Goal: Task Accomplishment & Management: Manage account settings

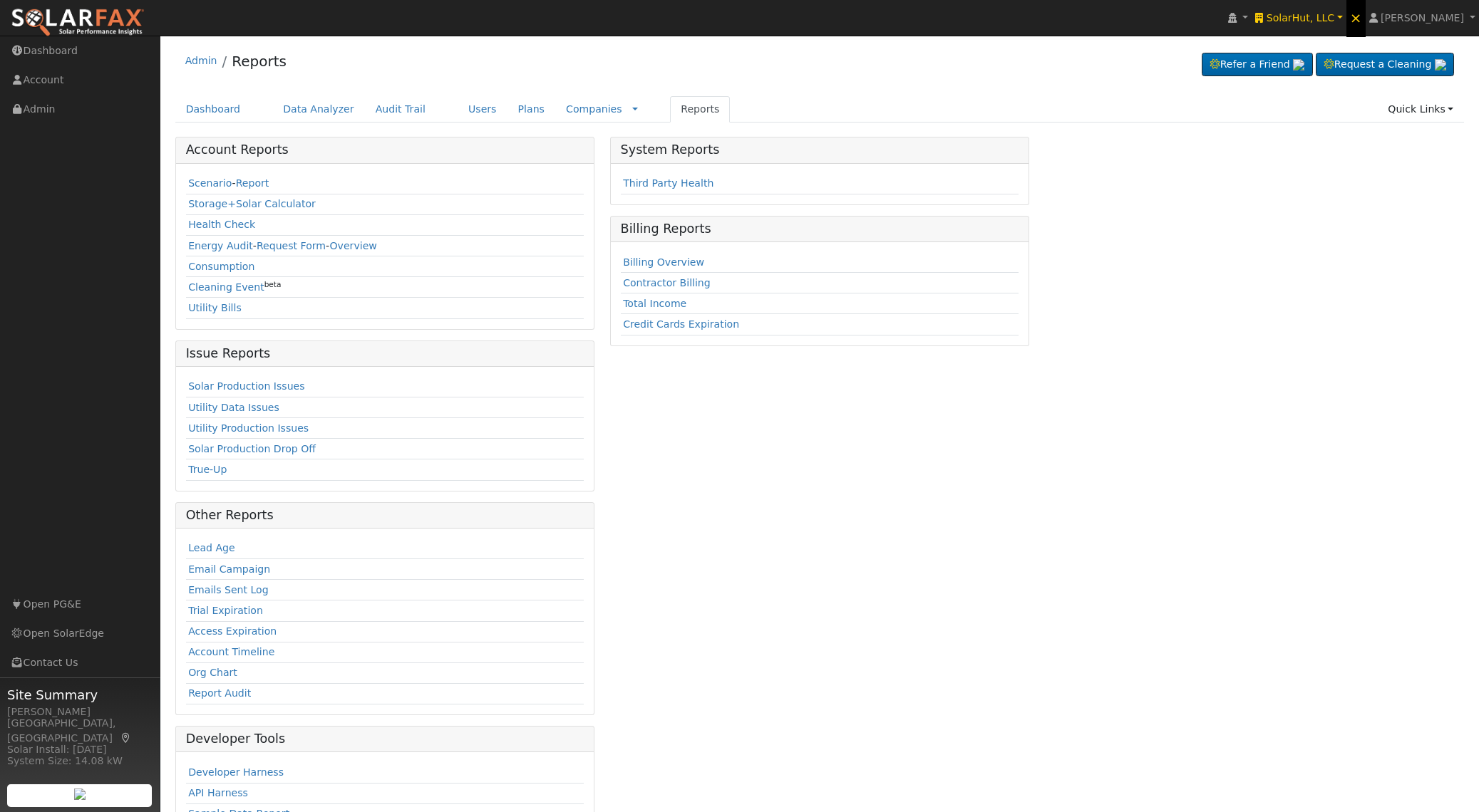
click at [1362, 20] on span "×" at bounding box center [1356, 17] width 12 height 17
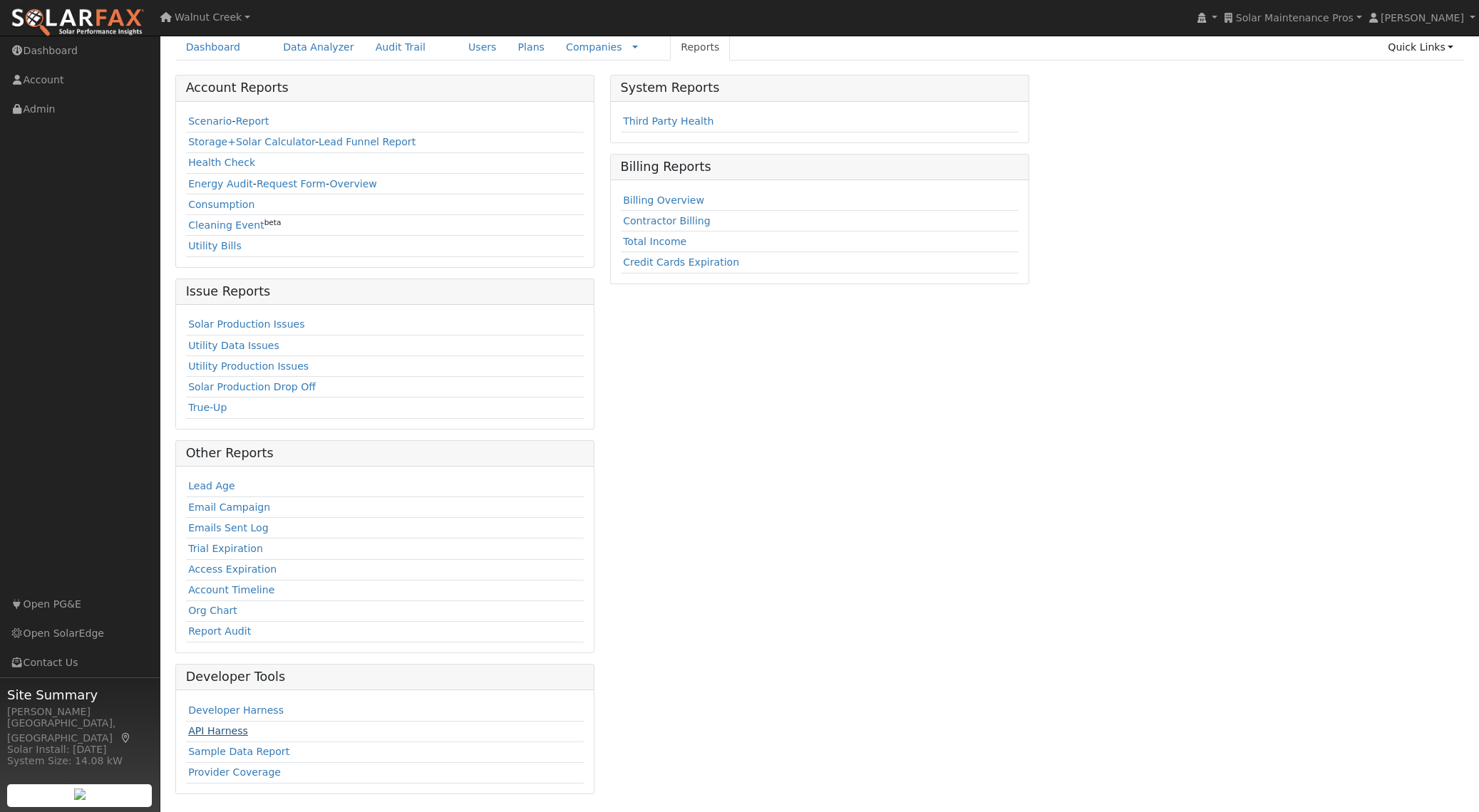
click at [235, 730] on link "API Harness" at bounding box center [217, 731] width 60 height 12
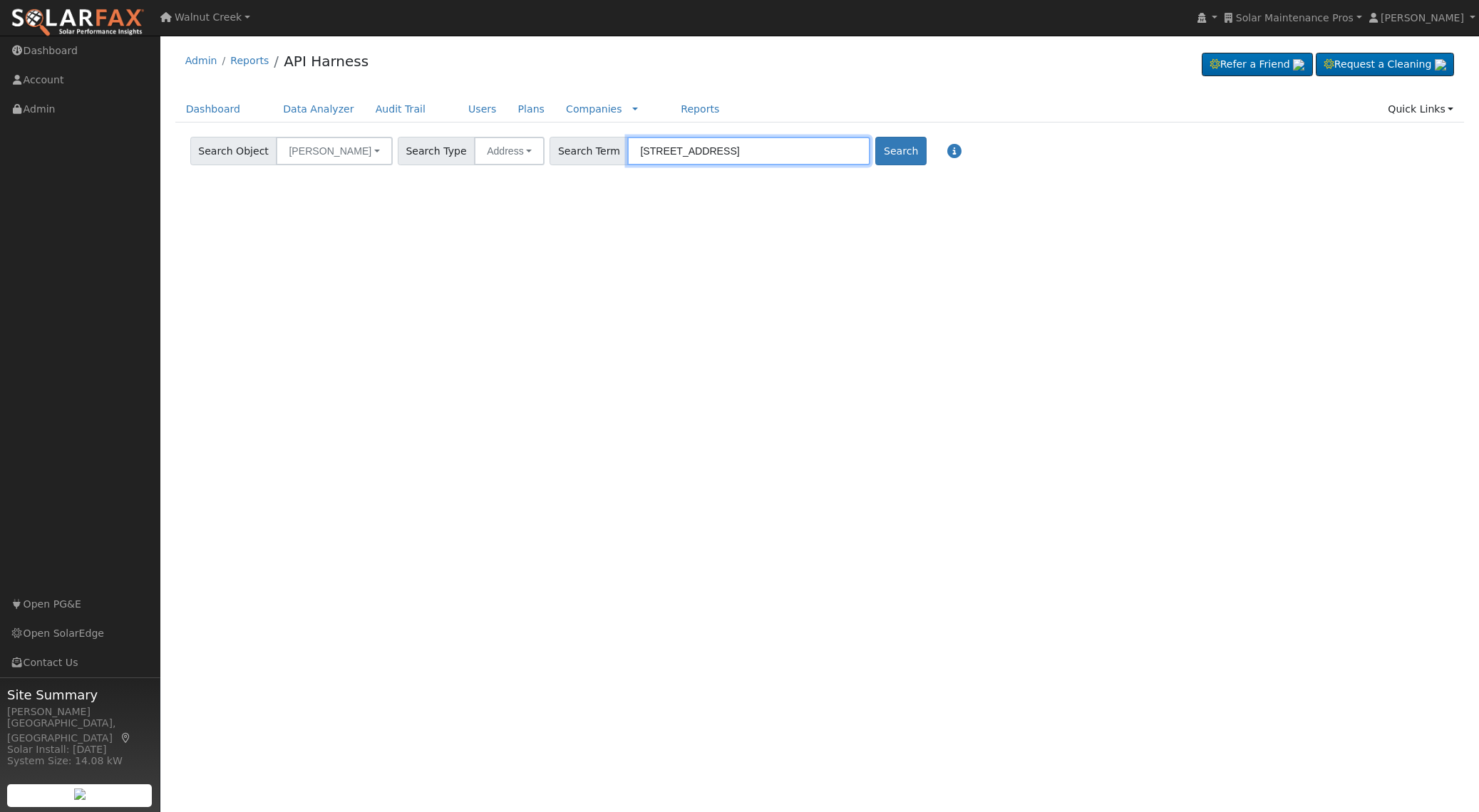
click at [636, 155] on input "[STREET_ADDRESS]" at bounding box center [749, 151] width 243 height 28
paste input "830 Ardell Dr, Merced, CA 9534"
type input "2830 Ardell Dr, Merced, CA 95348"
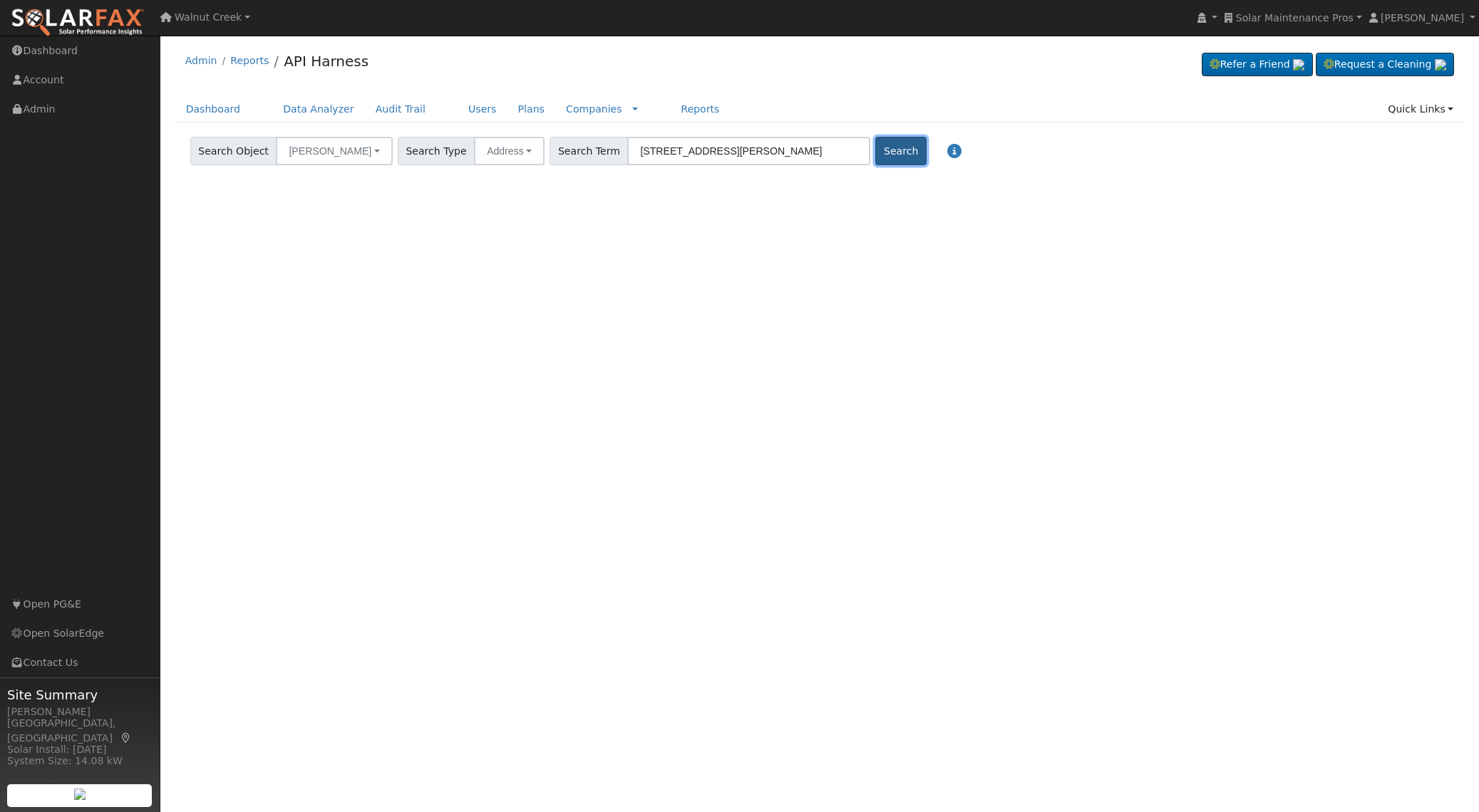
click at [875, 157] on button "Search" at bounding box center [901, 151] width 51 height 28
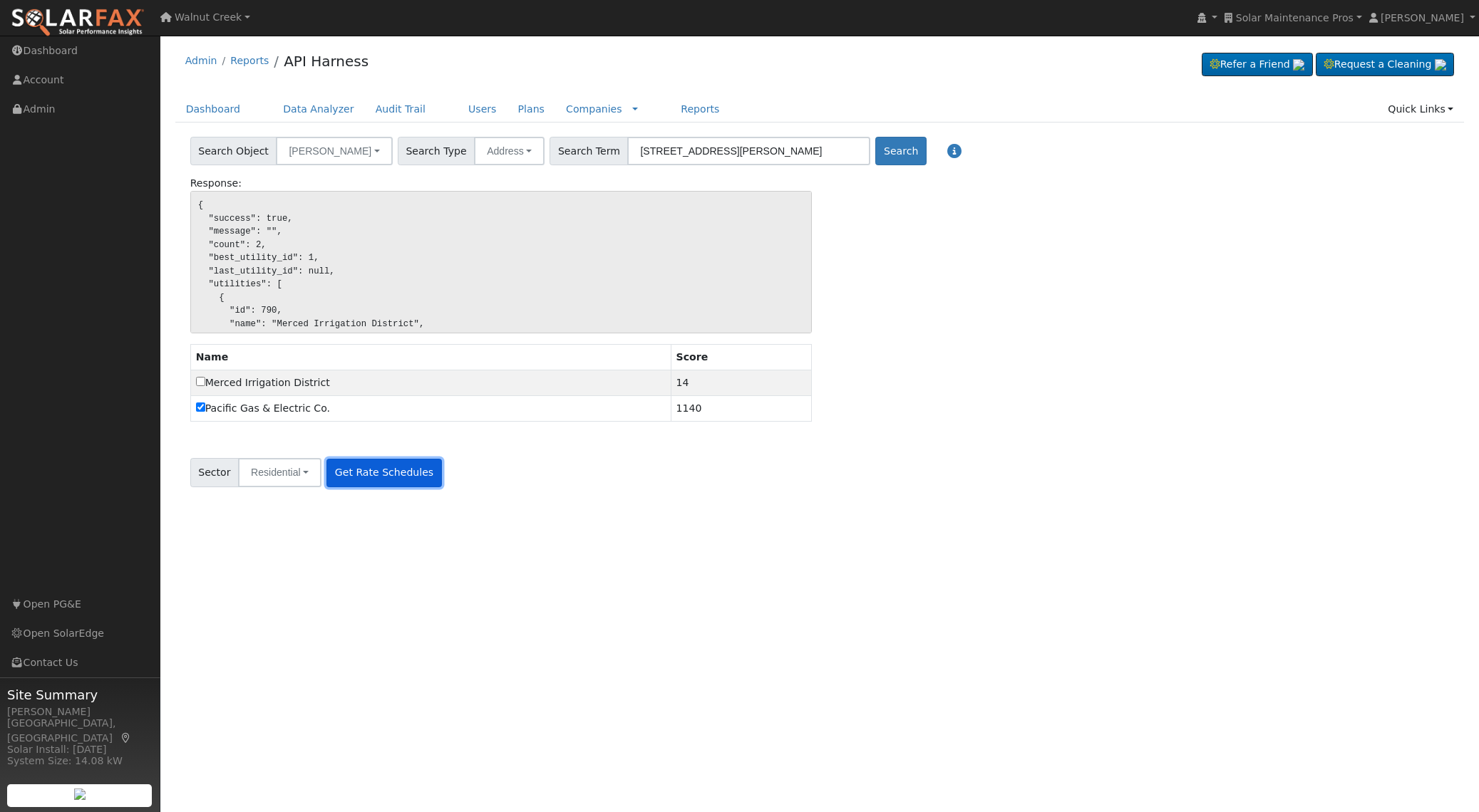
click at [426, 460] on button "Get Rate Schedules" at bounding box center [383, 473] width 115 height 28
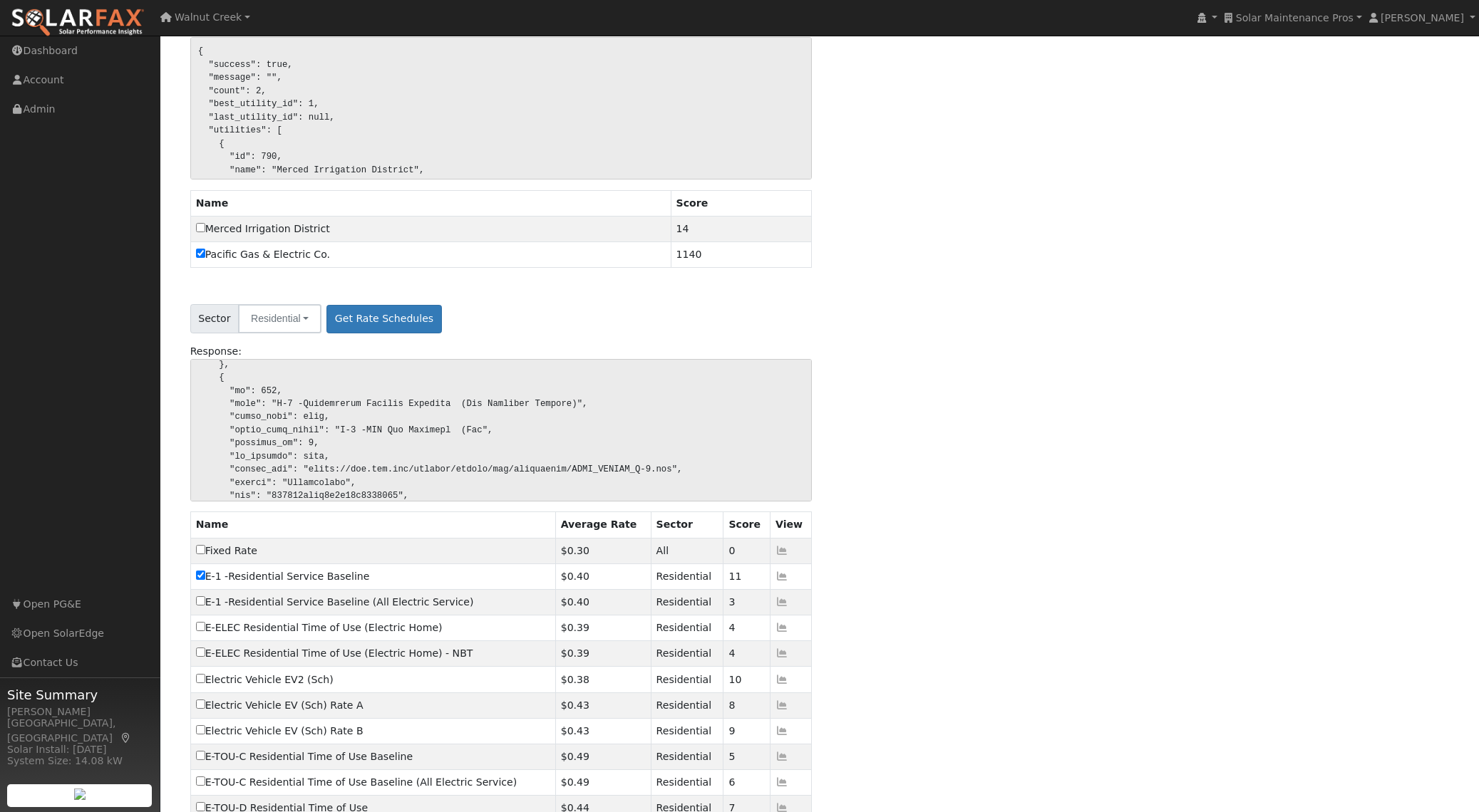
scroll to position [297, 0]
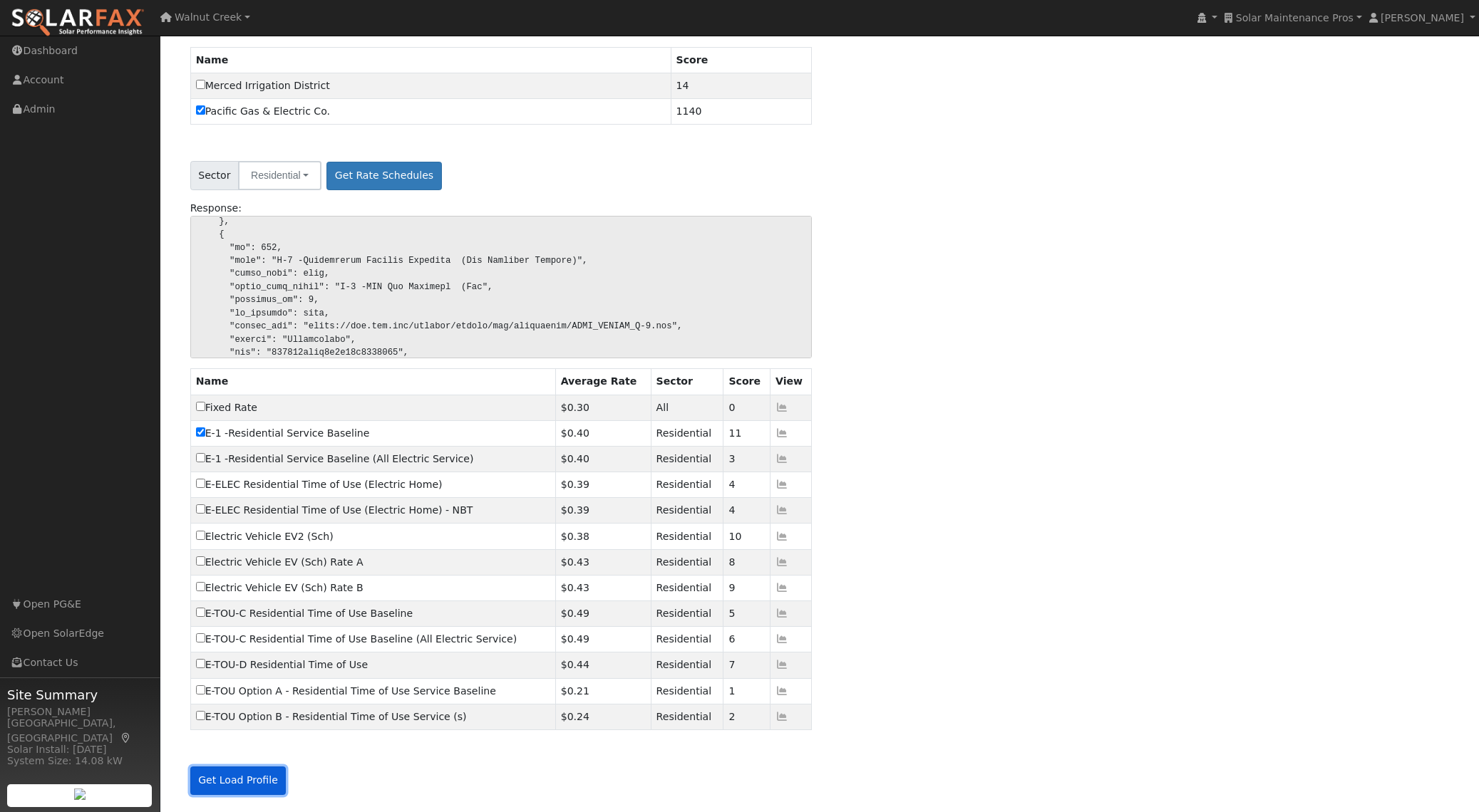
click at [218, 779] on button "Get Load Profile" at bounding box center [238, 780] width 96 height 28
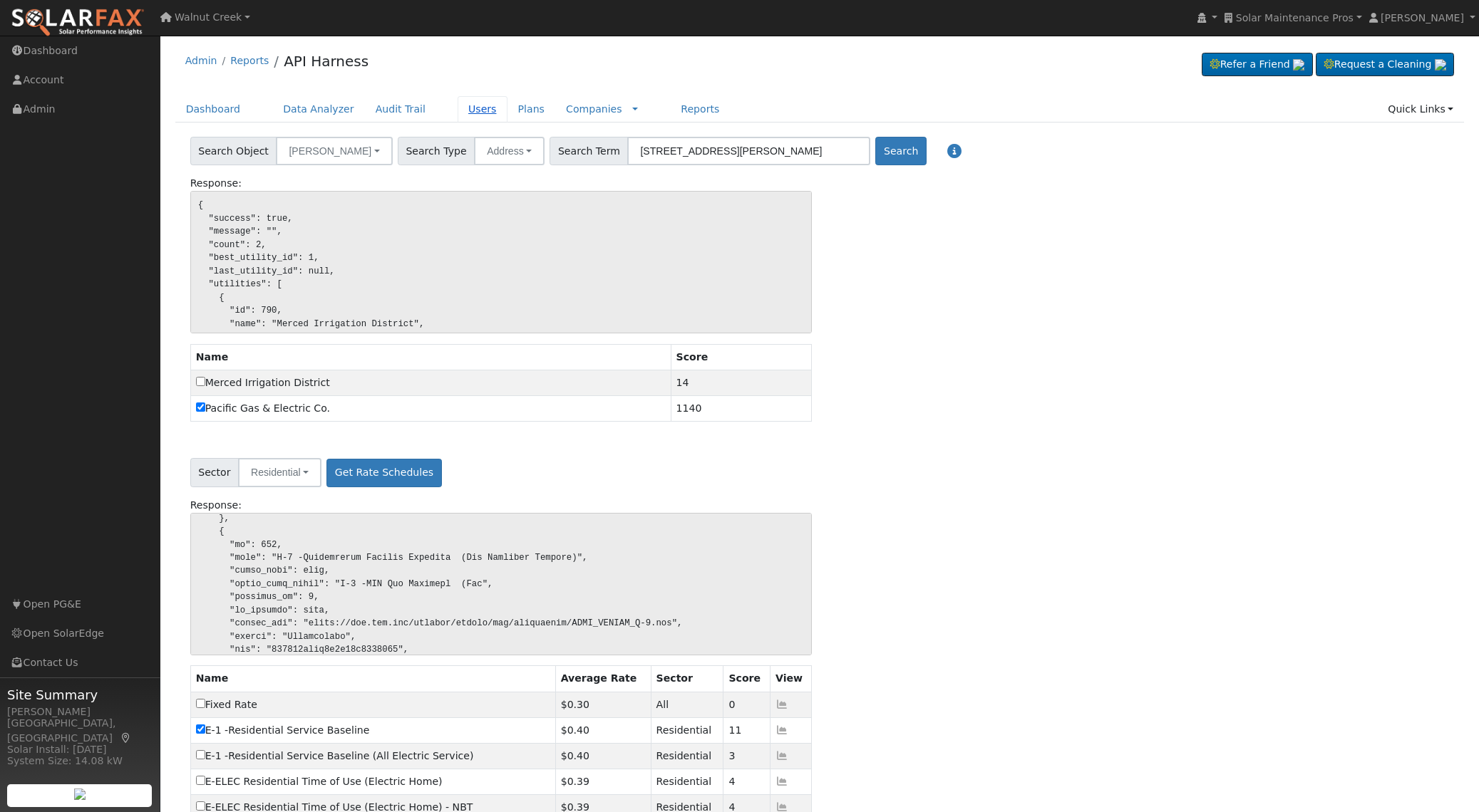
click at [457, 106] on link "Users" at bounding box center [482, 109] width 50 height 26
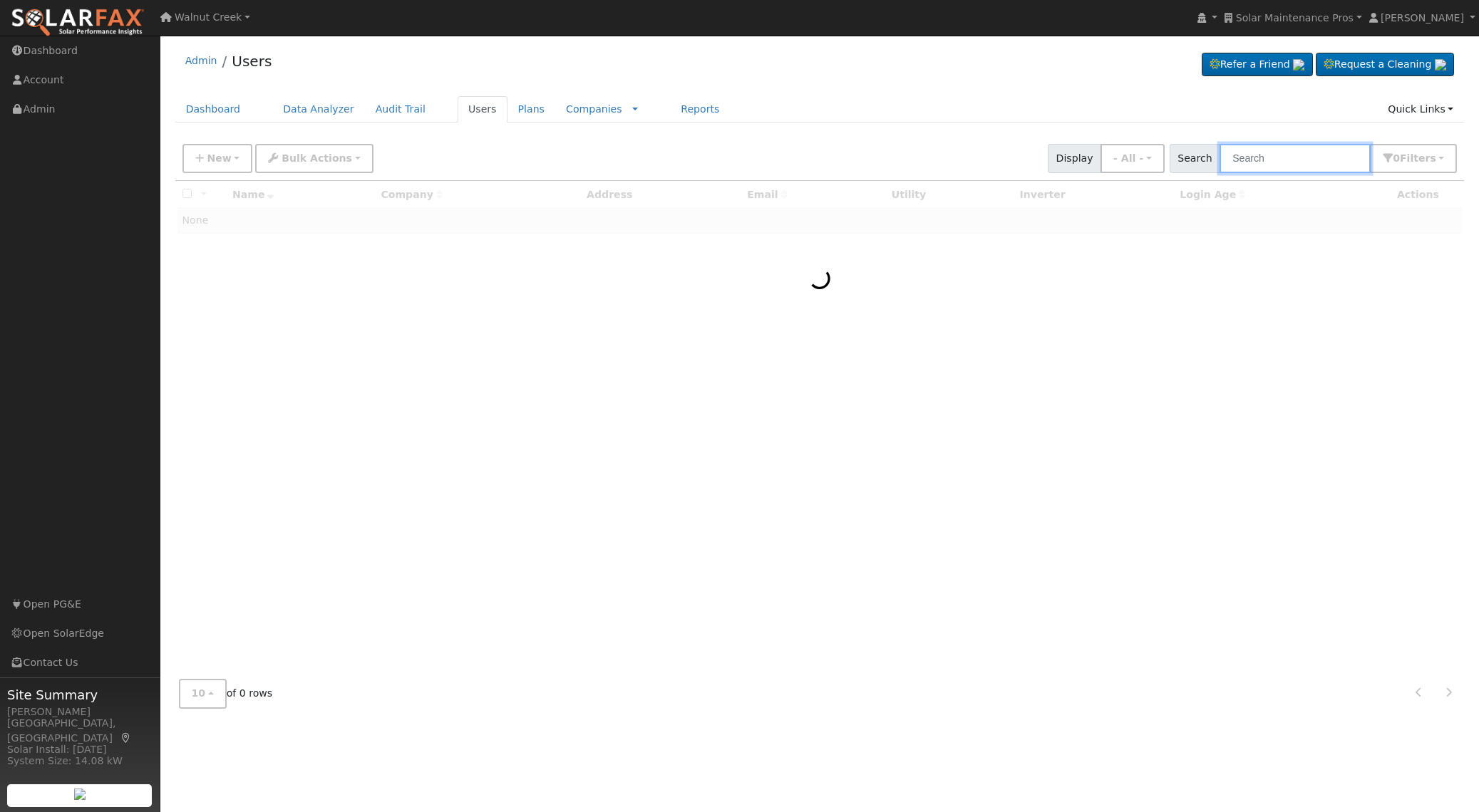
click at [1301, 161] on input "text" at bounding box center [1295, 158] width 151 height 29
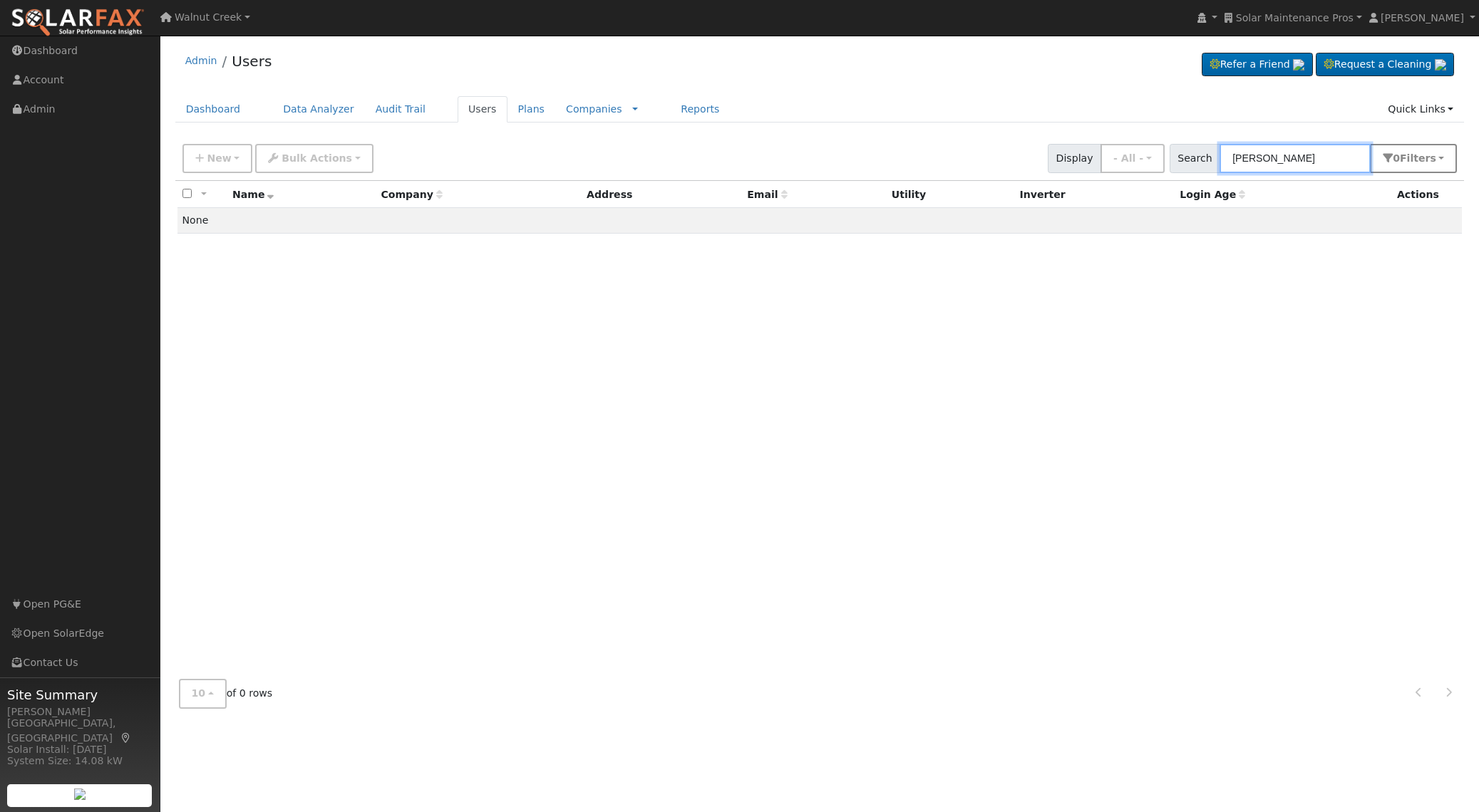
type input "mary camper"
click at [1416, 163] on span "Filter s" at bounding box center [1417, 158] width 36 height 12
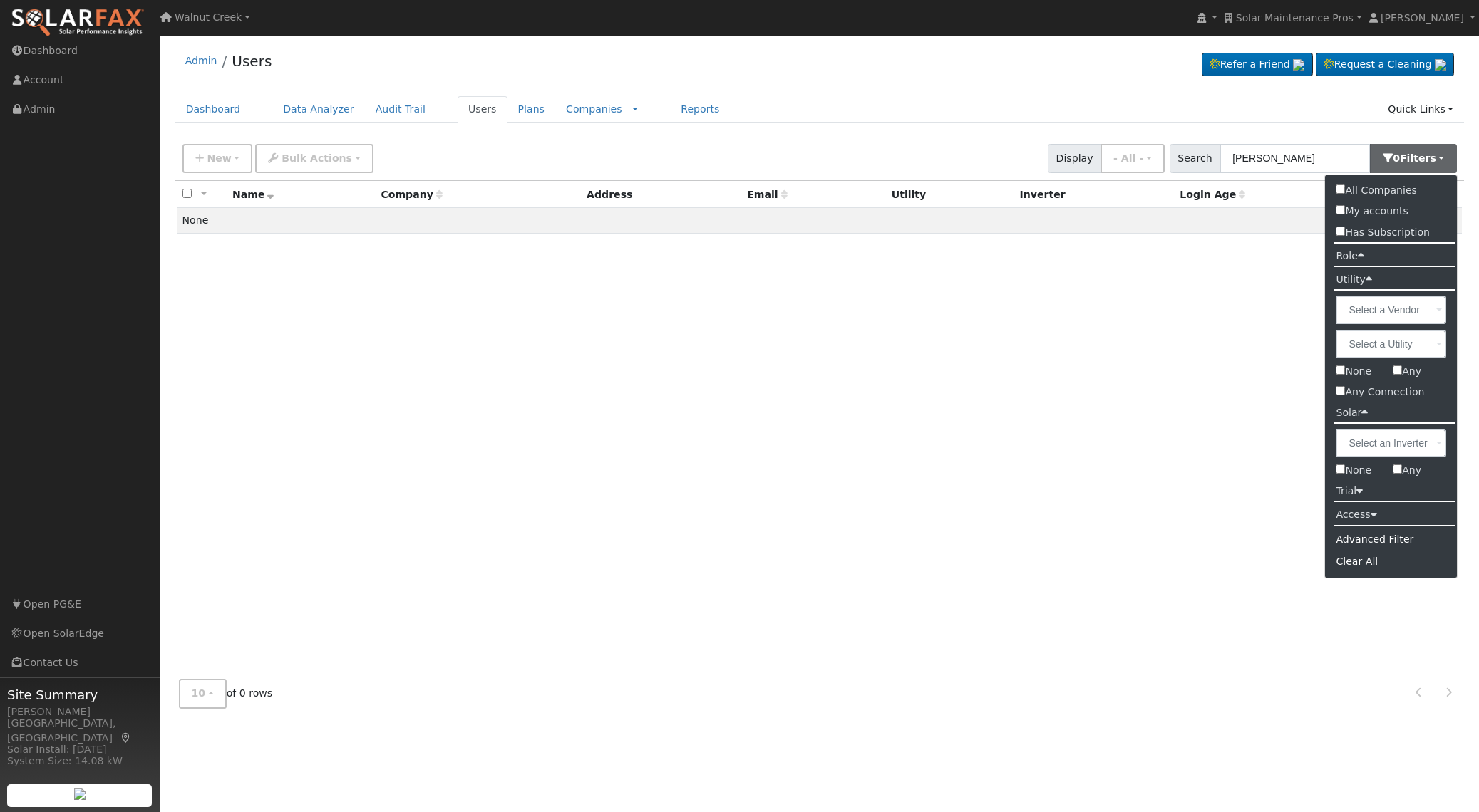
click at [1393, 193] on label "All Companies" at bounding box center [1375, 190] width 102 height 21
click at [1345, 193] on input "All Companies" at bounding box center [1339, 189] width 9 height 9
checkbox input "true"
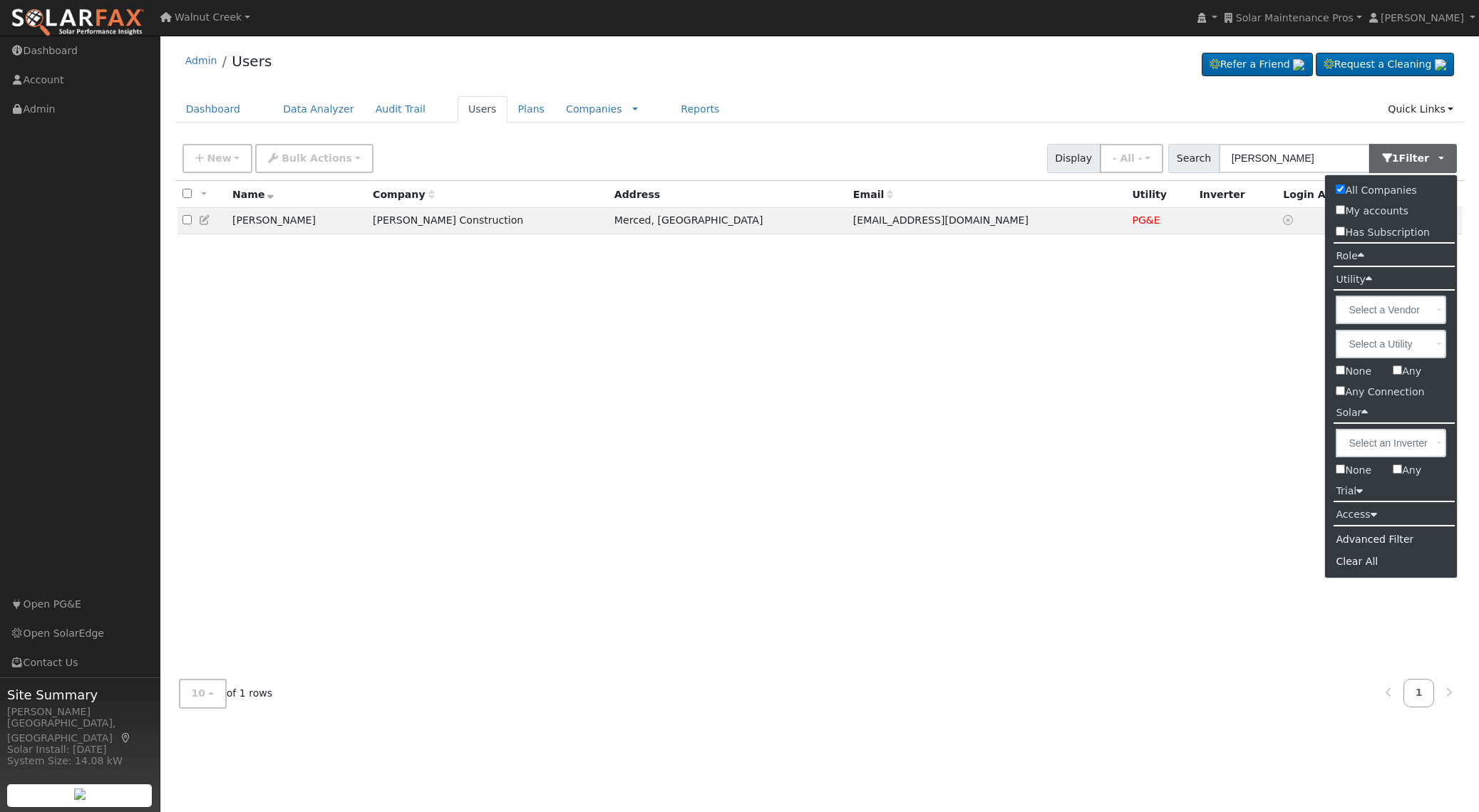
click at [785, 152] on div "New Add User Quick Add Quick Connect Quick Convert Lead Bulk Actions Send Email…" at bounding box center [819, 156] width 1280 height 34
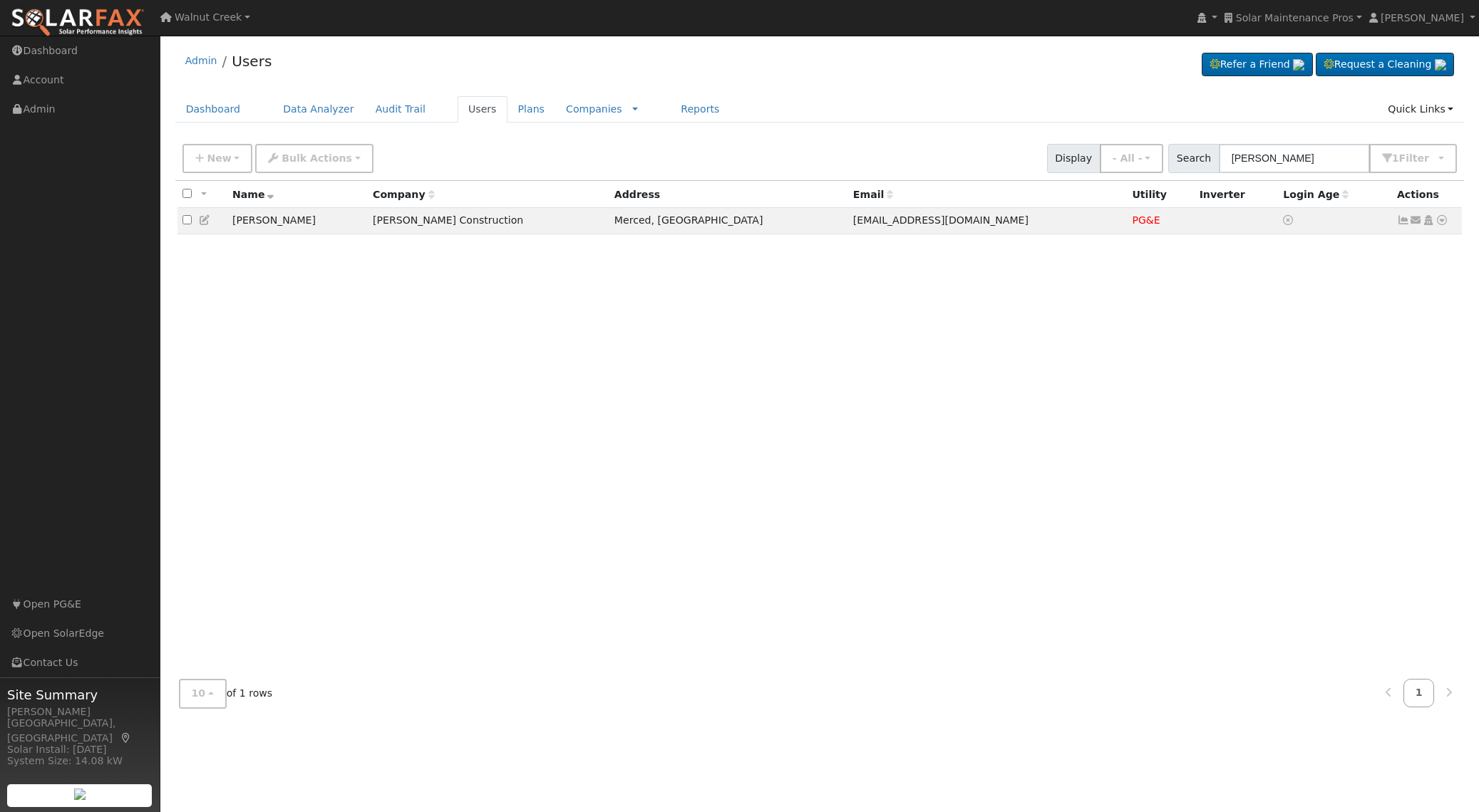
click at [203, 221] on icon at bounding box center [205, 220] width 13 height 10
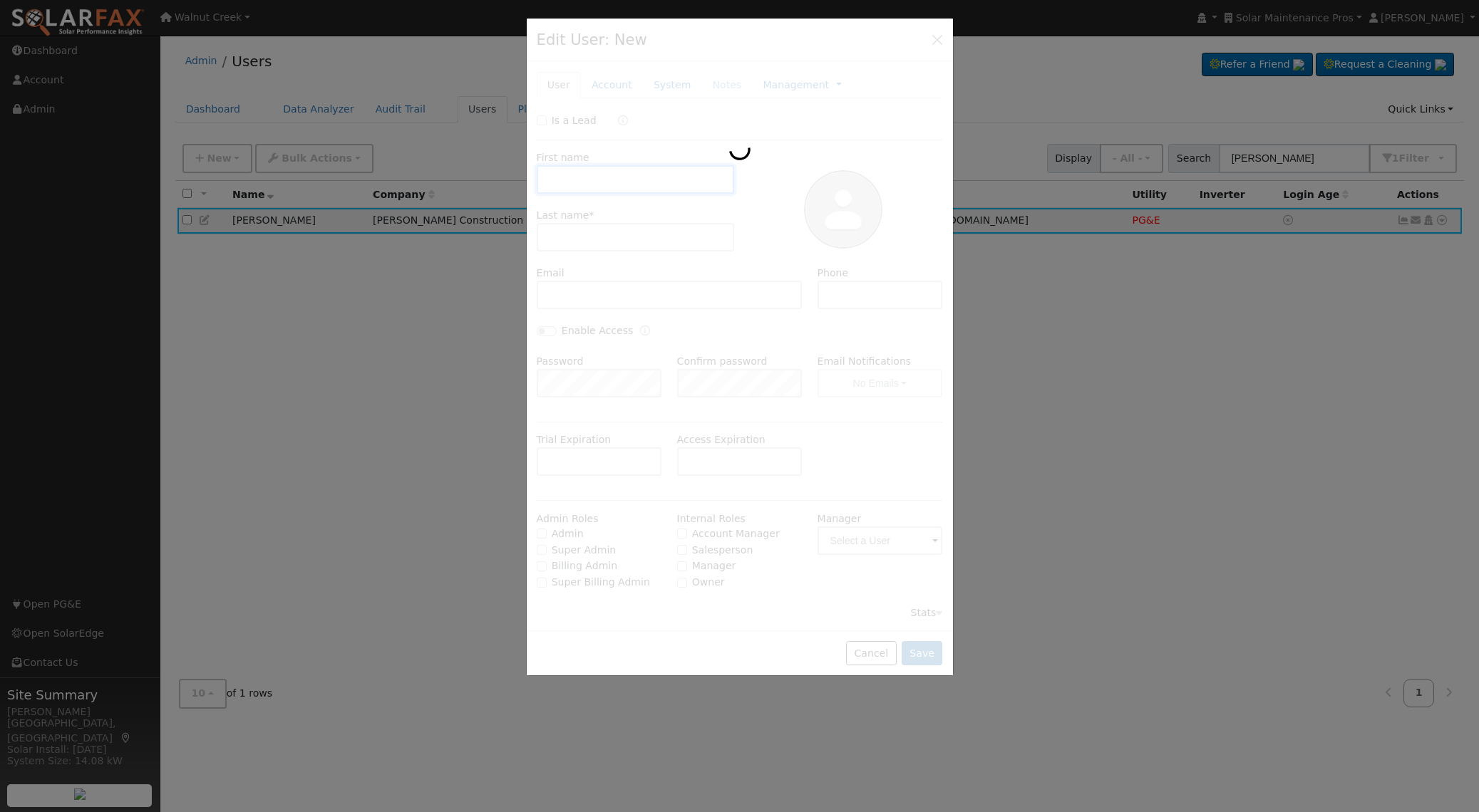
type input "Mary"
type input "Camper"
type input "marycamper@yahoo.com"
type input "Default Account"
type input "2830 Ardell Dr"
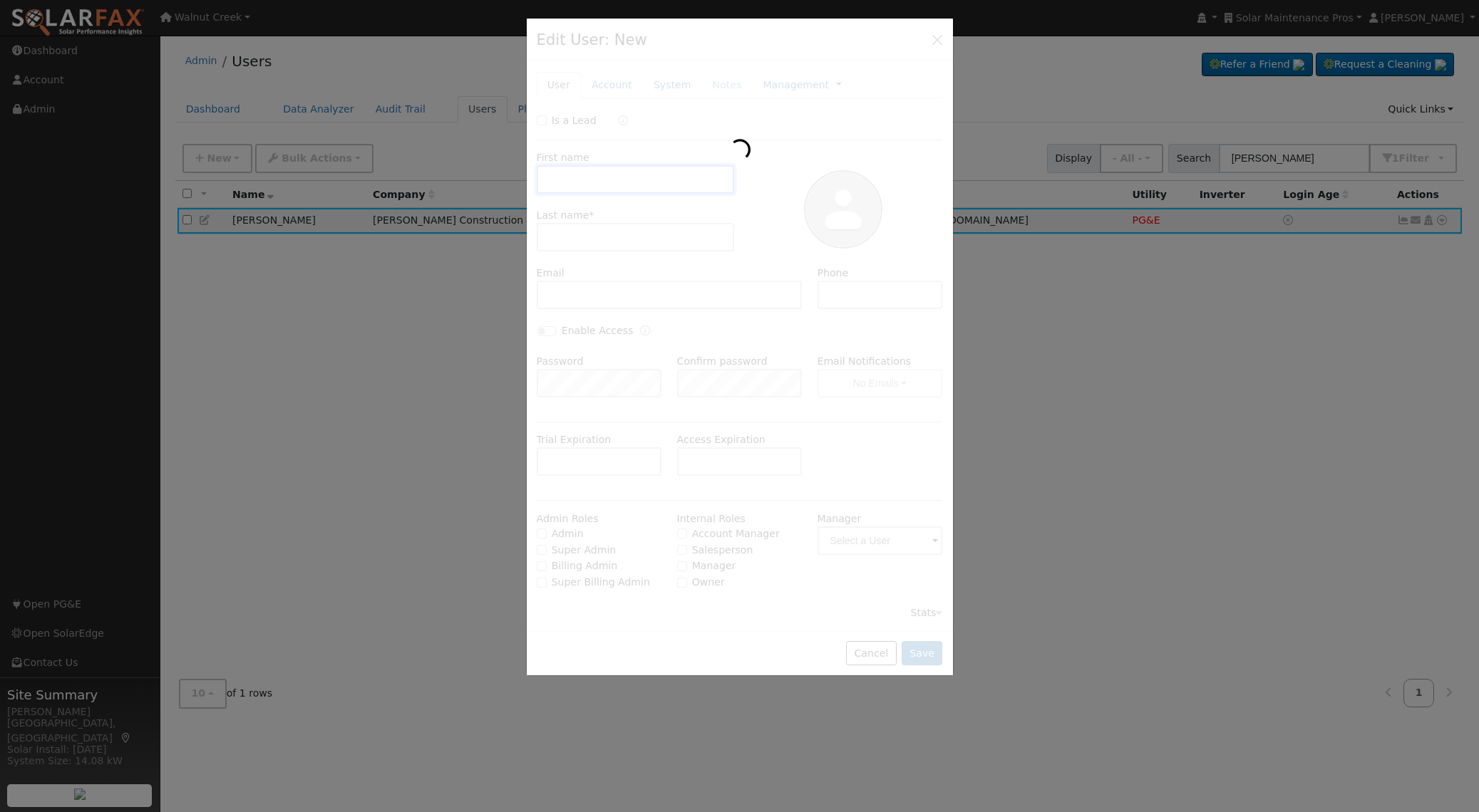
type input "Merced"
type input "CA"
type input "95348"
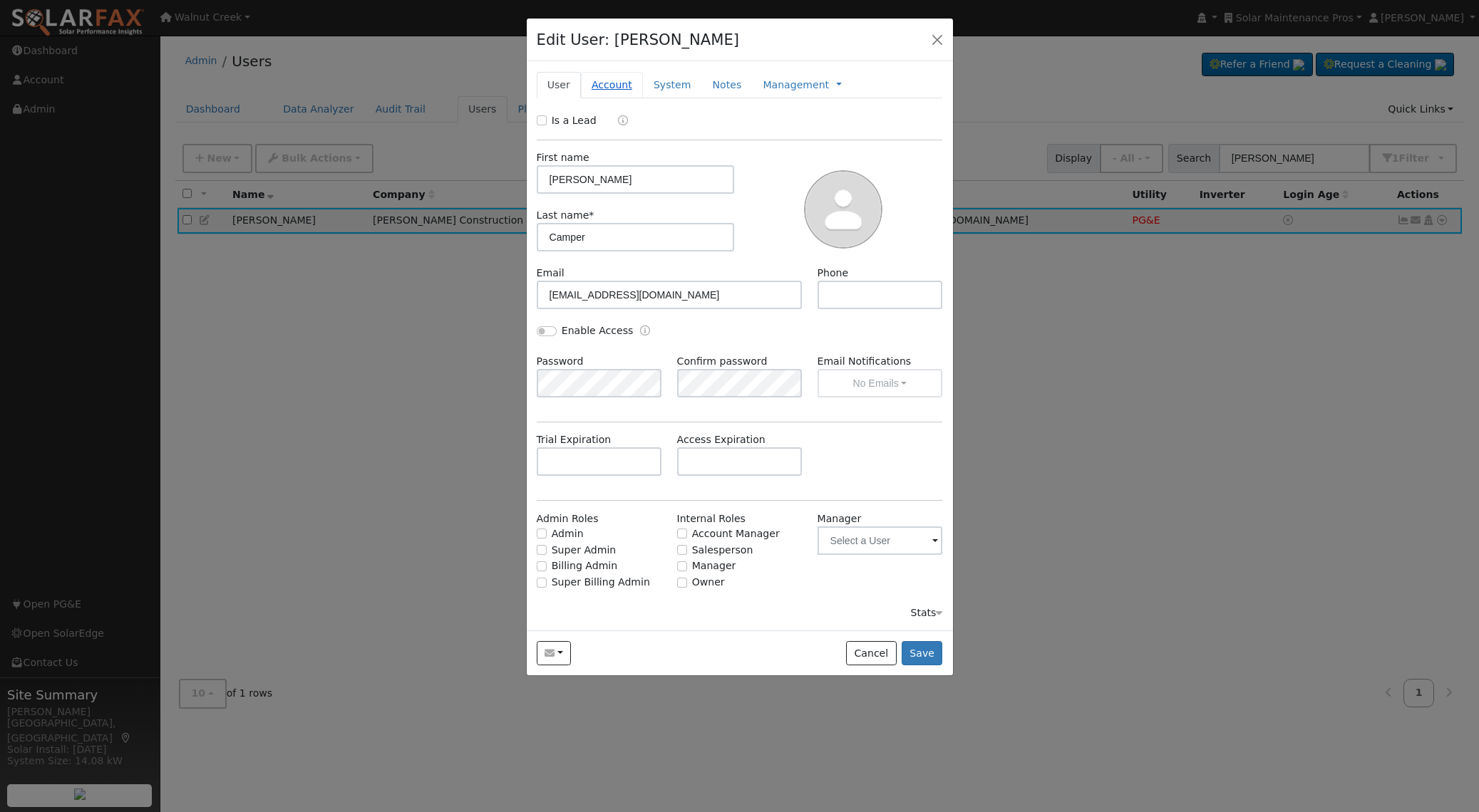
click at [624, 83] on link "Account" at bounding box center [611, 85] width 62 height 26
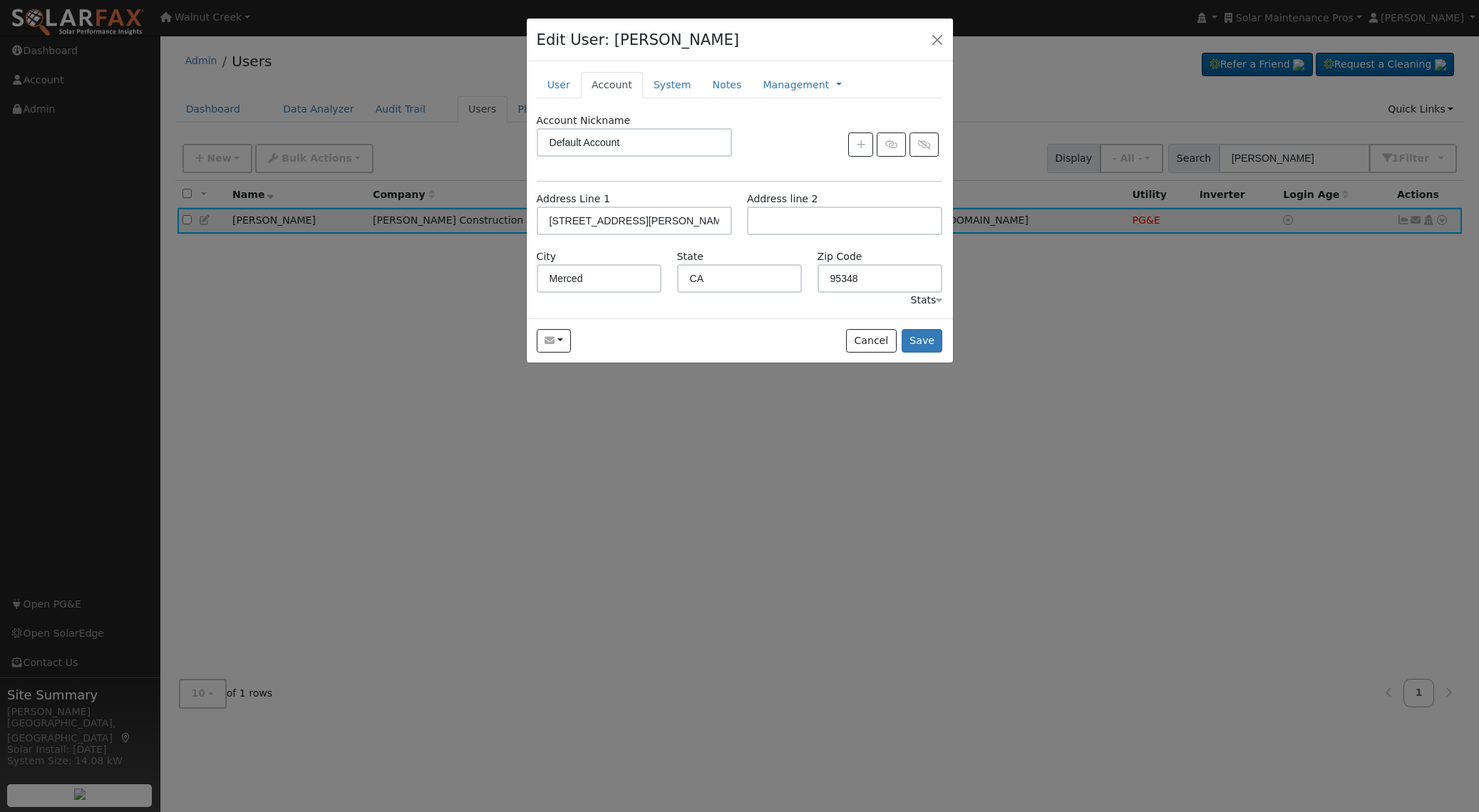
click at [920, 300] on div "Stats" at bounding box center [926, 299] width 32 height 15
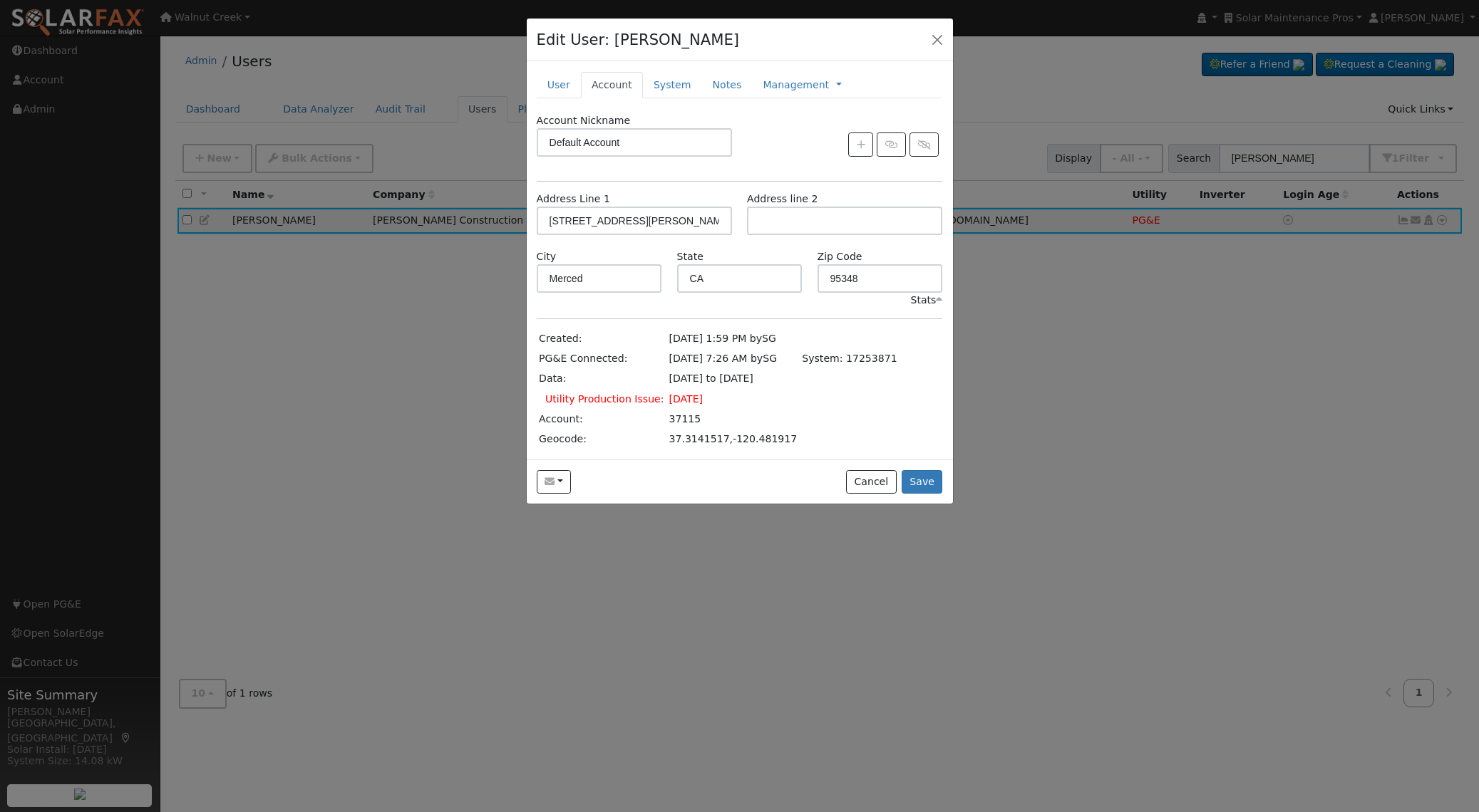
click at [667, 438] on td "37.3141517,-120.481917" at bounding box center [733, 438] width 133 height 20
drag, startPoint x: 663, startPoint y: 438, endPoint x: 833, endPoint y: 443, distance: 170.1
click at [794, 438] on table "Created: 09/04/2025 1:59 PM by SG PG&E Connected: 09/05/2025 7:26 AM by SG Syst…" at bounding box center [717, 388] width 363 height 120
copy td "37.3141517,-120.481917"
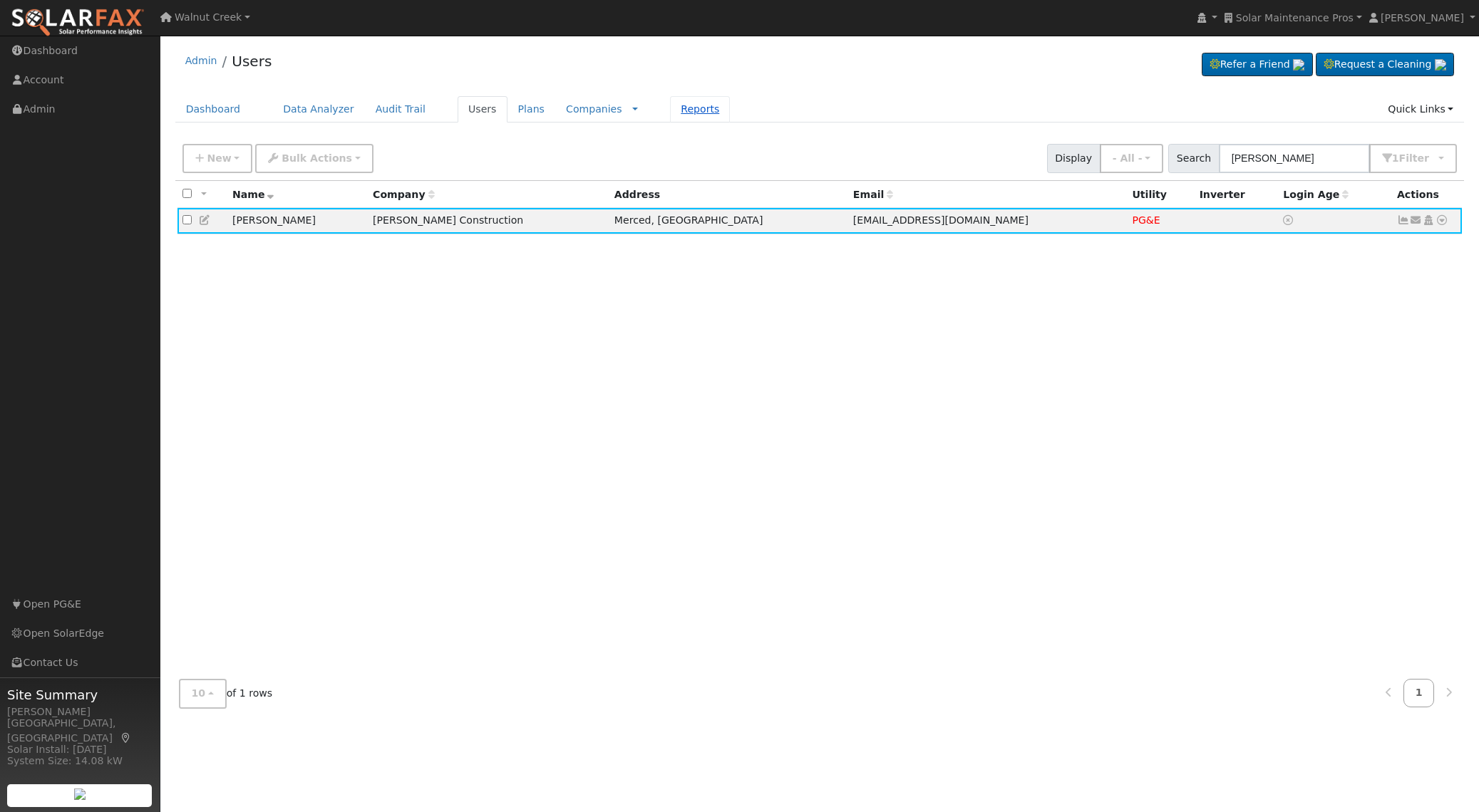
click at [670, 105] on link "Reports" at bounding box center [699, 109] width 60 height 26
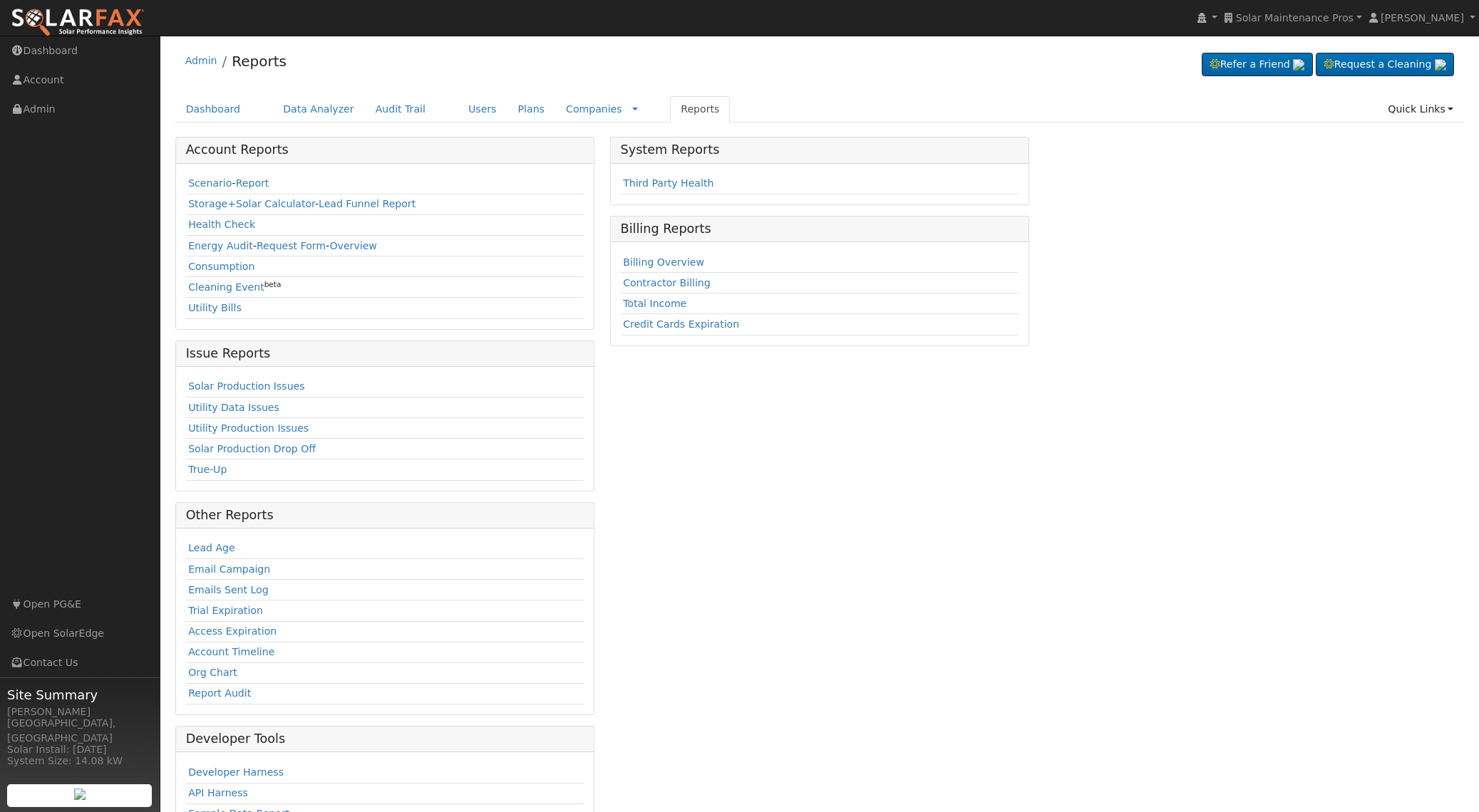
scroll to position [62, 0]
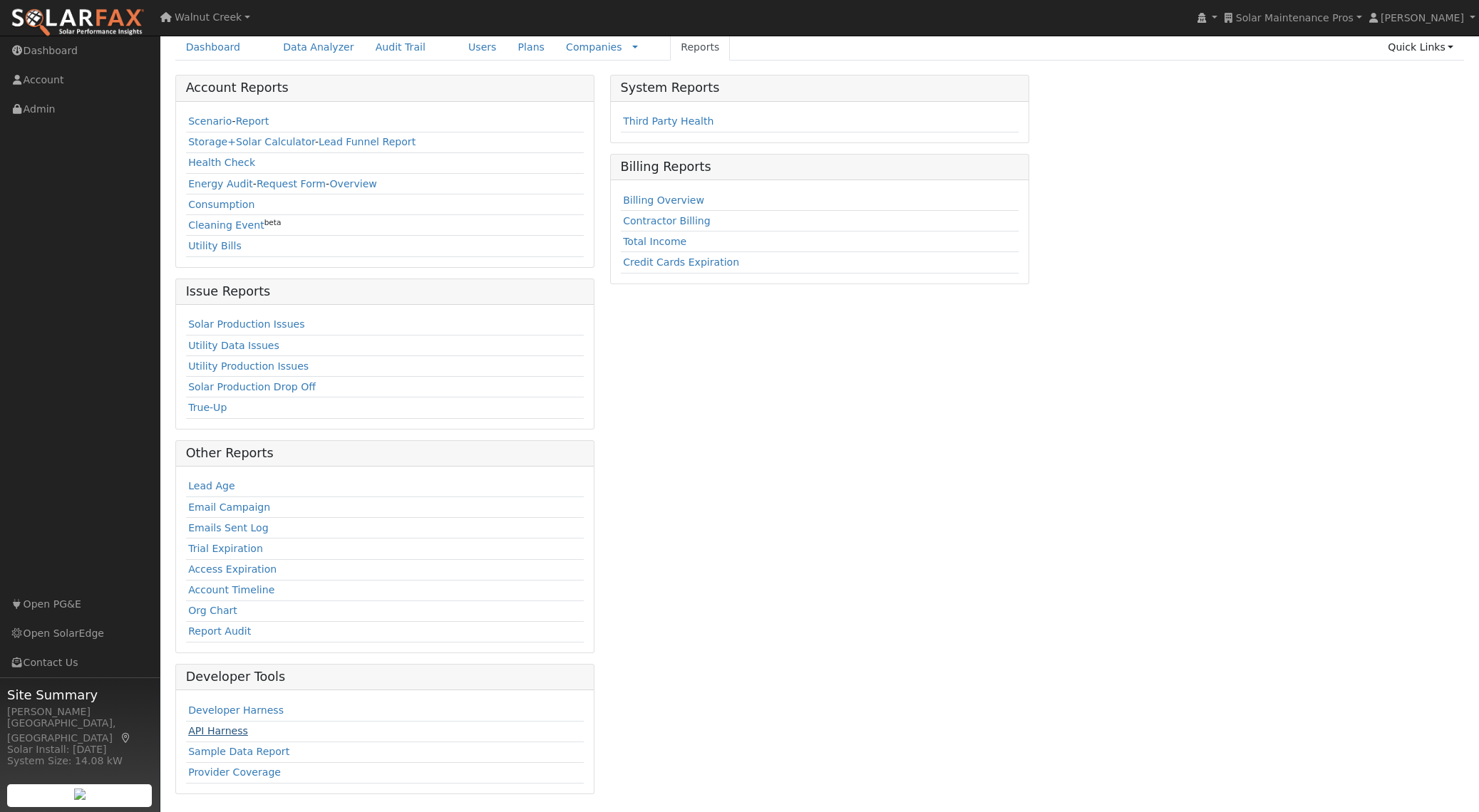
click at [231, 731] on link "API Harness" at bounding box center [217, 731] width 60 height 12
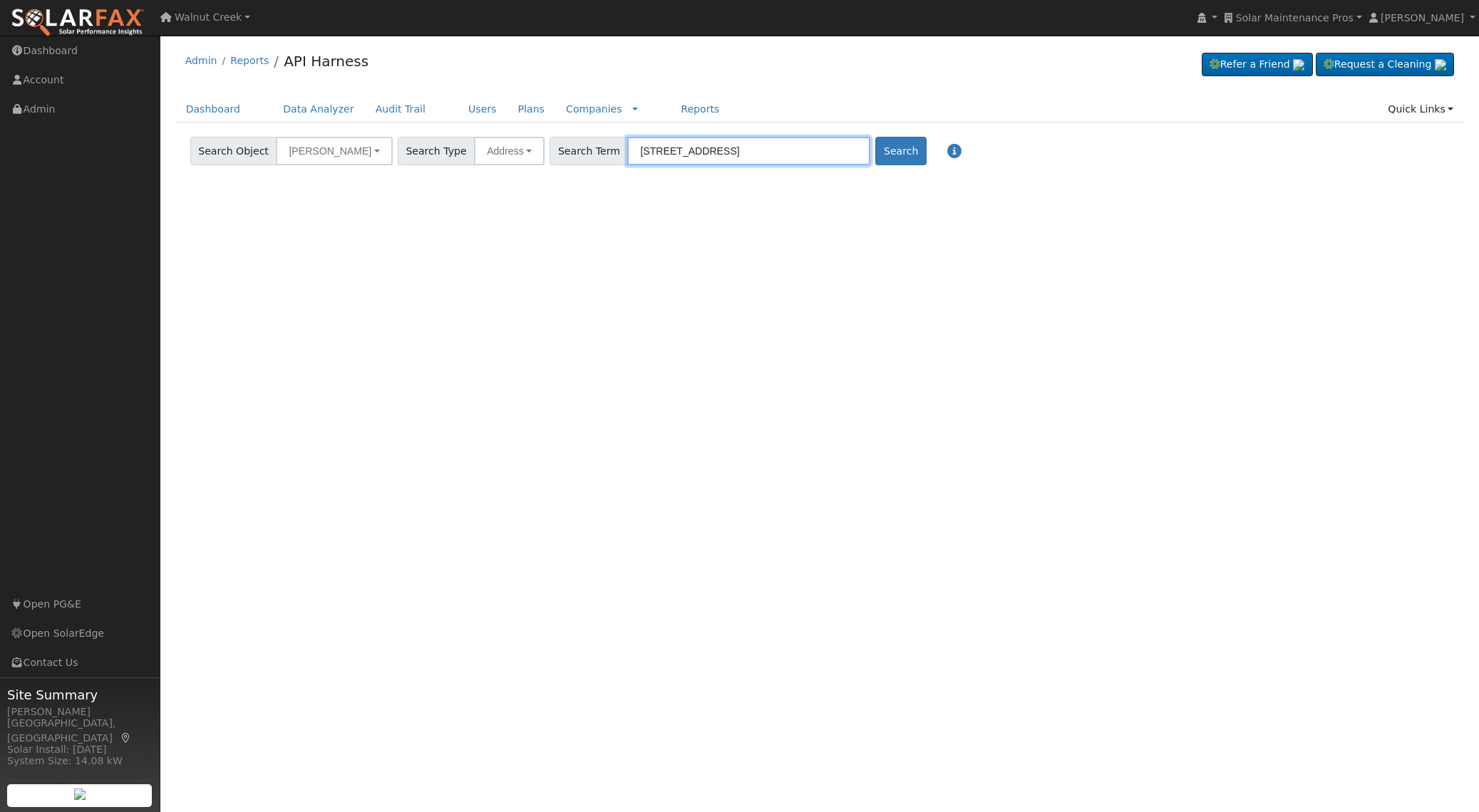
click at [755, 150] on input "[STREET_ADDRESS]" at bounding box center [749, 151] width 243 height 28
click at [754, 150] on input "[STREET_ADDRESS]" at bounding box center [749, 151] width 243 height 28
paste input "37.3141517,-120.481917"
type input "37.3141517,-120.481917"
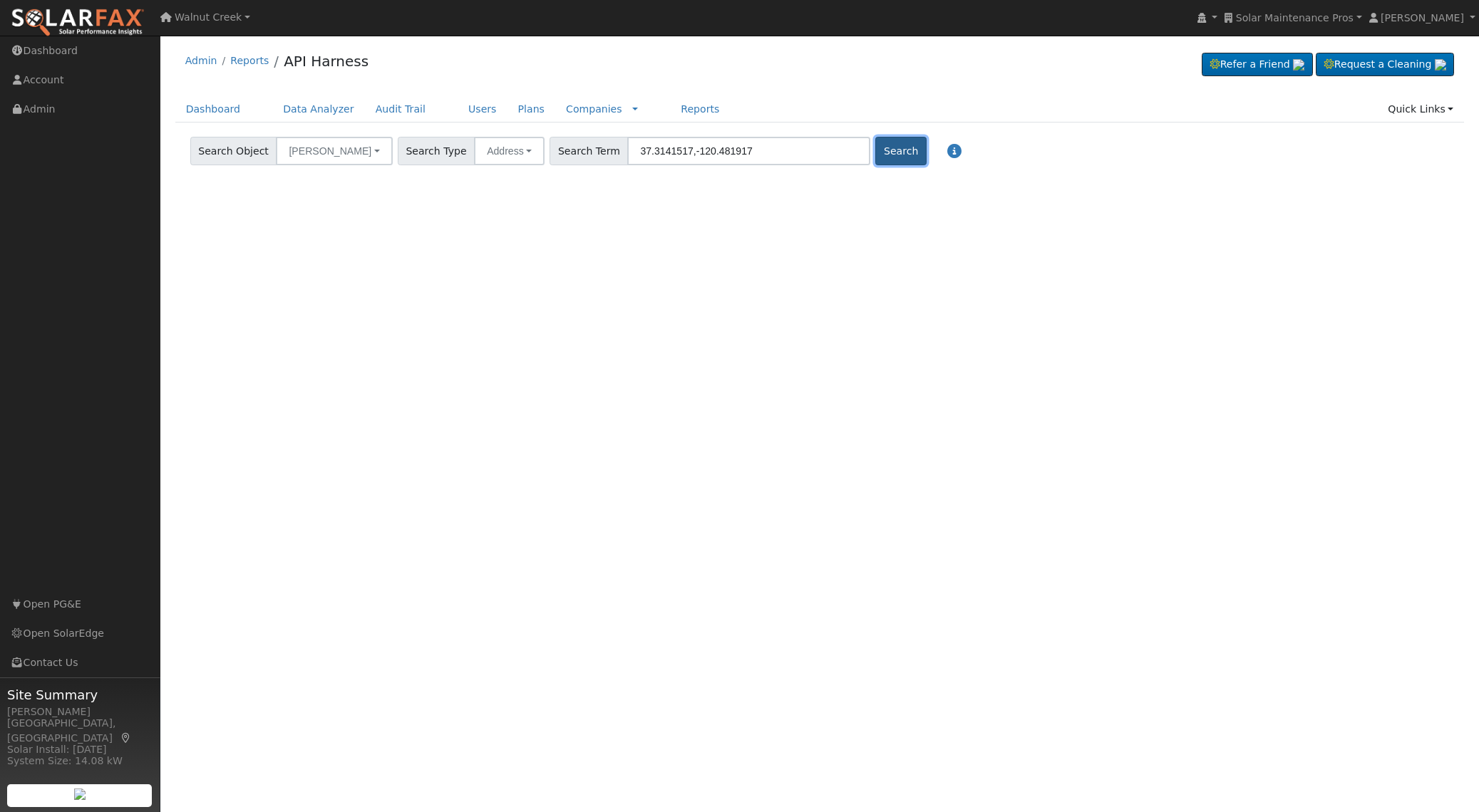
click at [875, 151] on button "Search" at bounding box center [901, 151] width 51 height 28
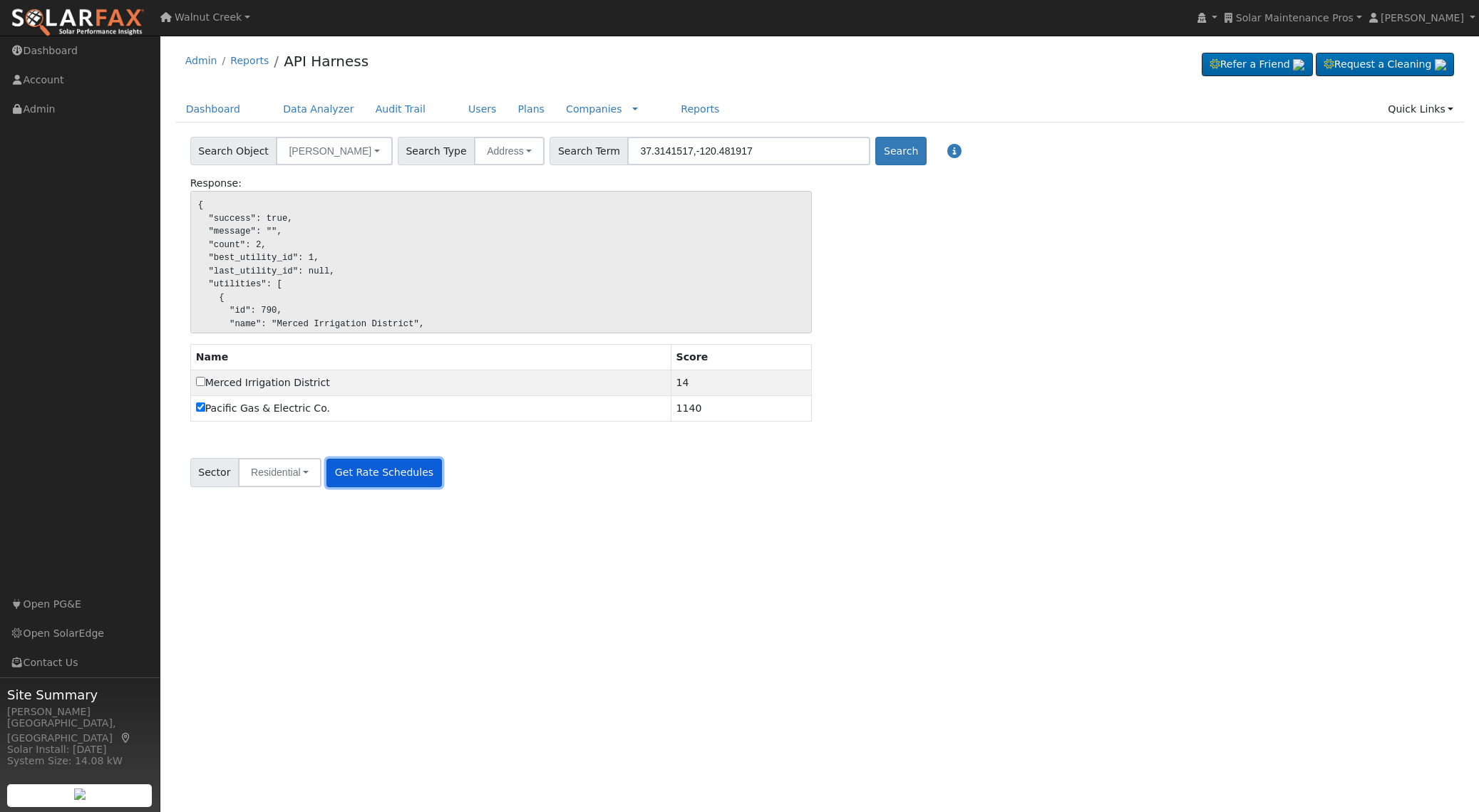
drag, startPoint x: 381, startPoint y: 473, endPoint x: 392, endPoint y: 475, distance: 11.2
click at [380, 473] on button "Get Rate Schedules" at bounding box center [383, 473] width 115 height 28
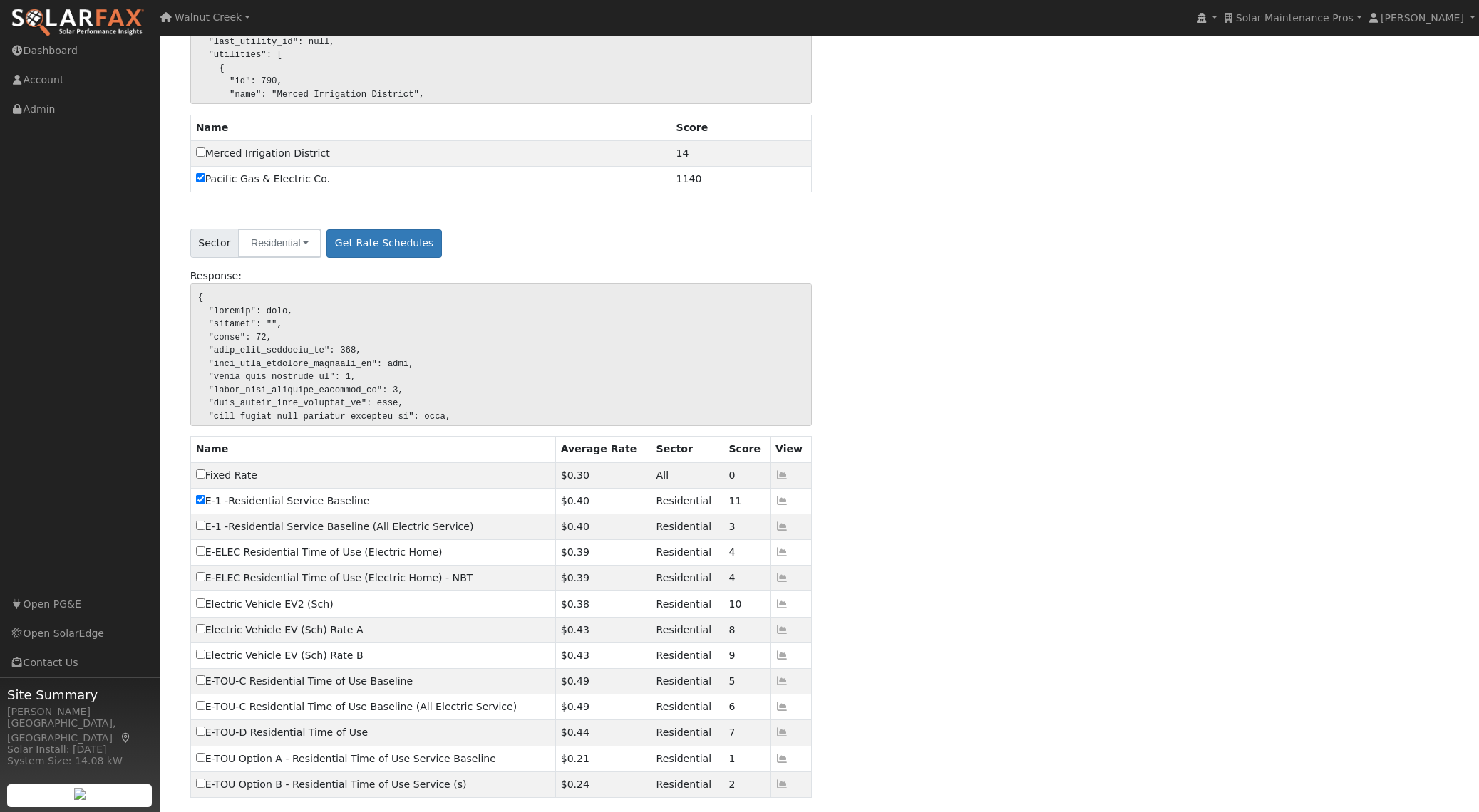
scroll to position [297, 0]
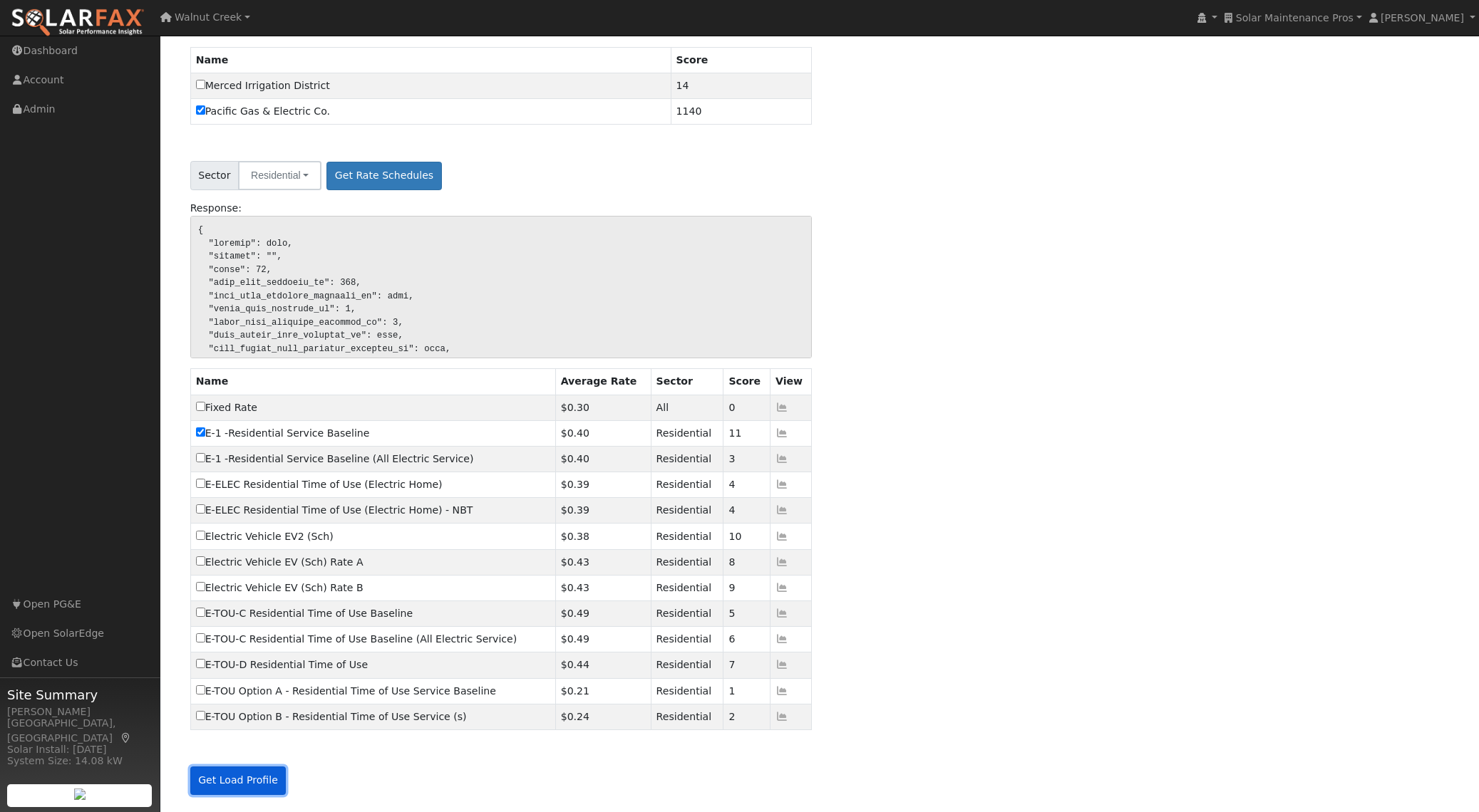
drag, startPoint x: 271, startPoint y: 777, endPoint x: 310, endPoint y: 777, distance: 39.0
click at [272, 777] on button "Get Load Profile" at bounding box center [238, 780] width 96 height 28
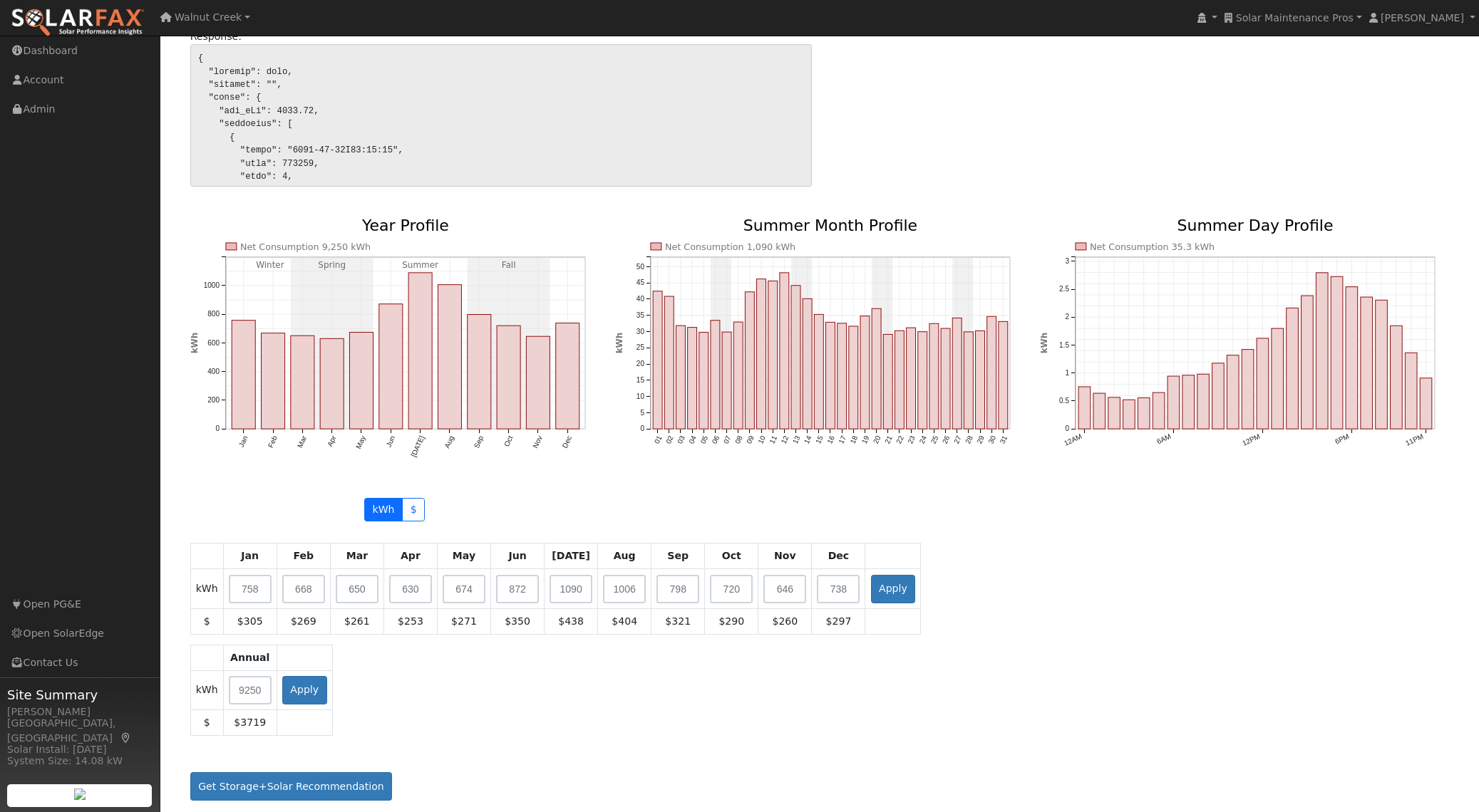
scroll to position [1077, 0]
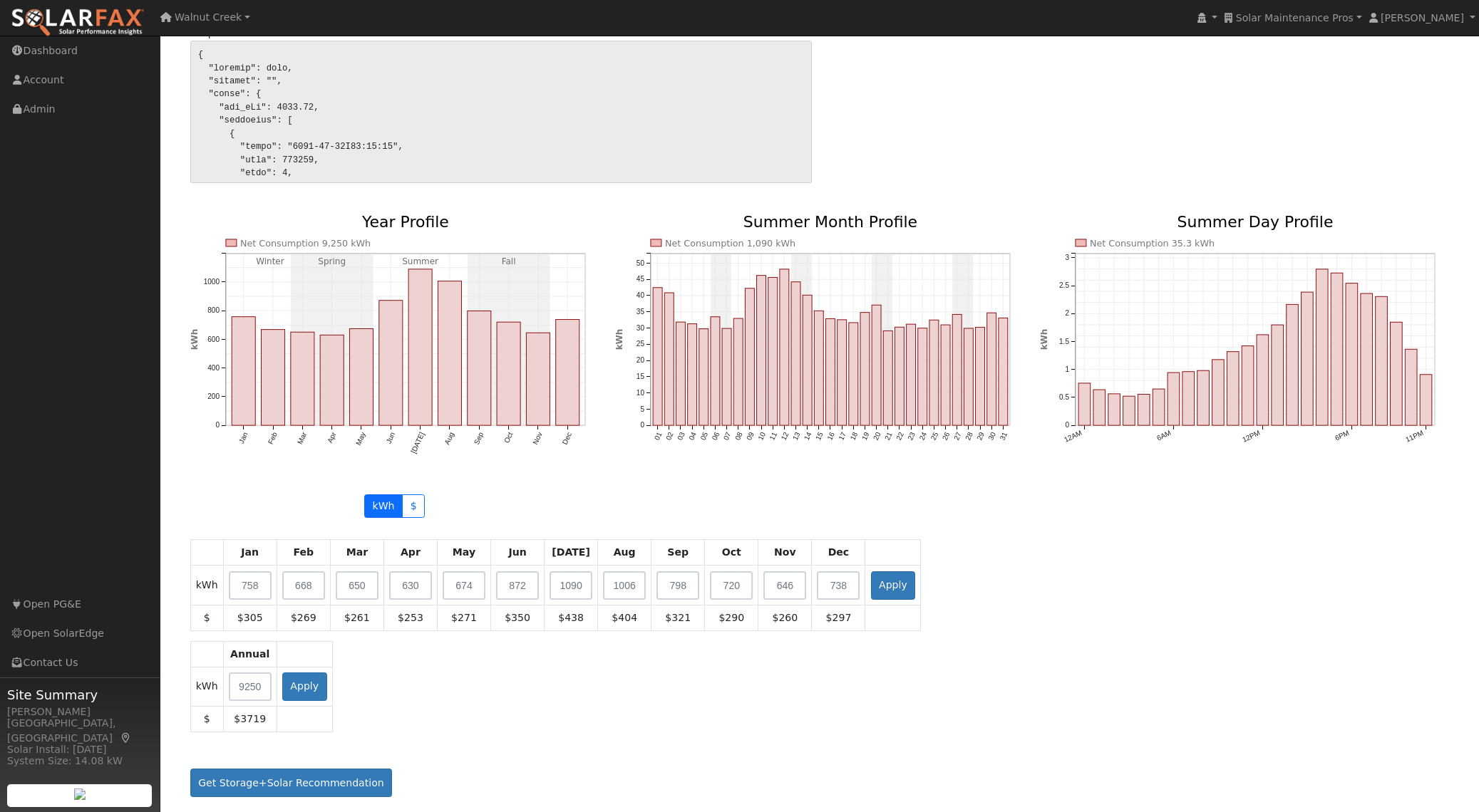
click at [544, 716] on div "Annual kWh Apply $ $3719" at bounding box center [819, 691] width 1274 height 101
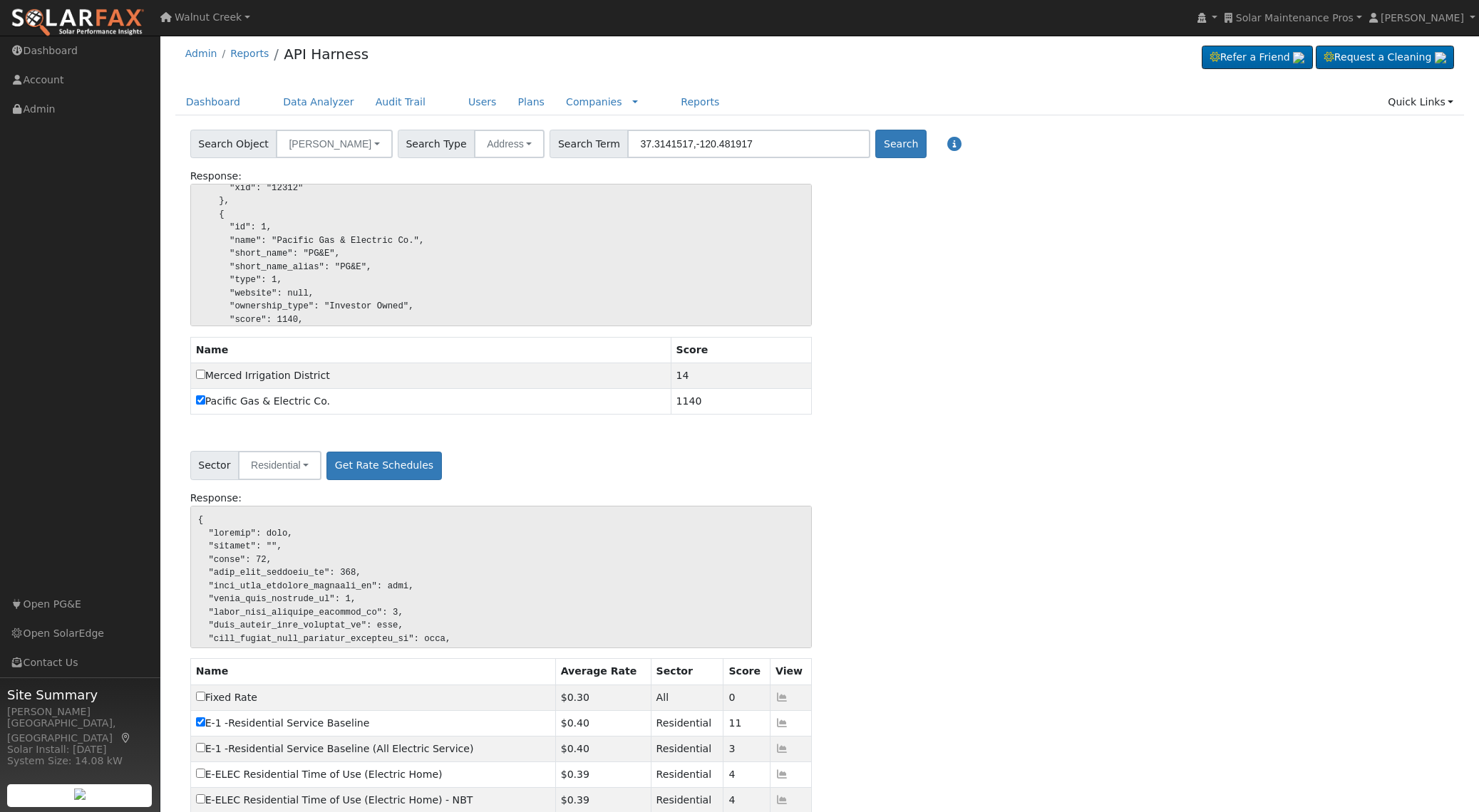
scroll to position [334, 0]
click at [457, 110] on link "Users" at bounding box center [482, 102] width 50 height 26
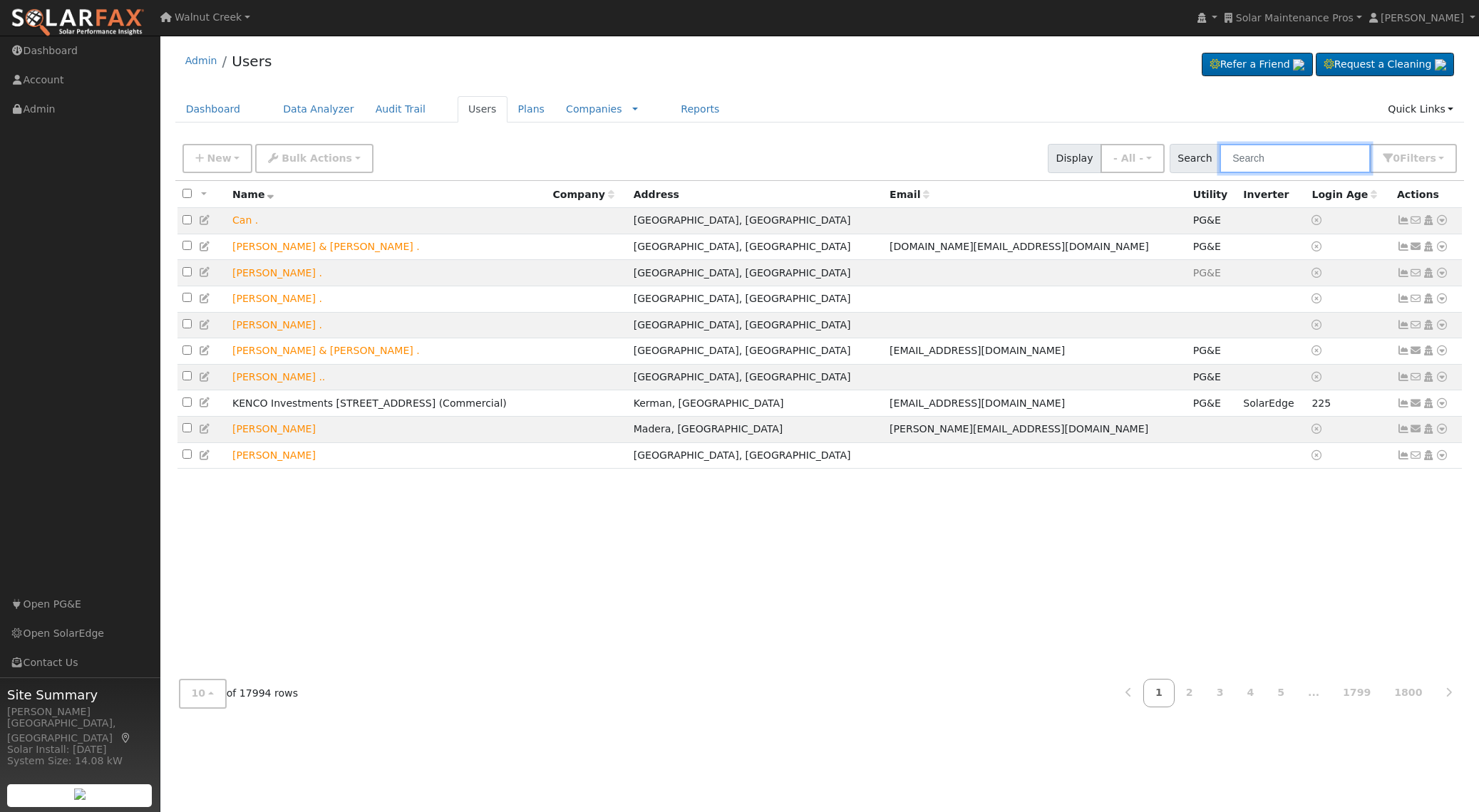
click at [1301, 166] on input "text" at bounding box center [1295, 158] width 151 height 29
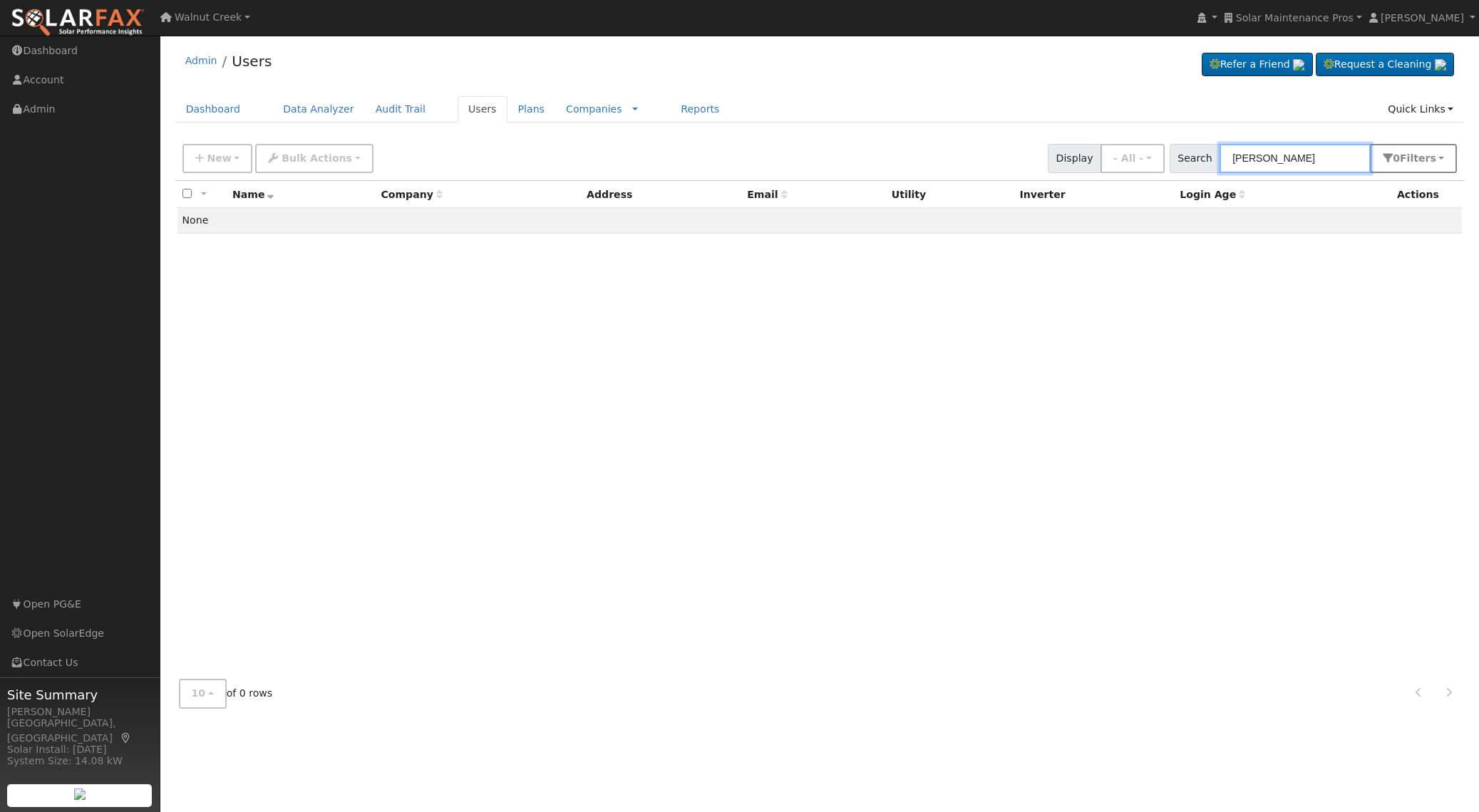
type input "[PERSON_NAME]"
click at [1409, 166] on button "0 Filter s" at bounding box center [1412, 158] width 87 height 29
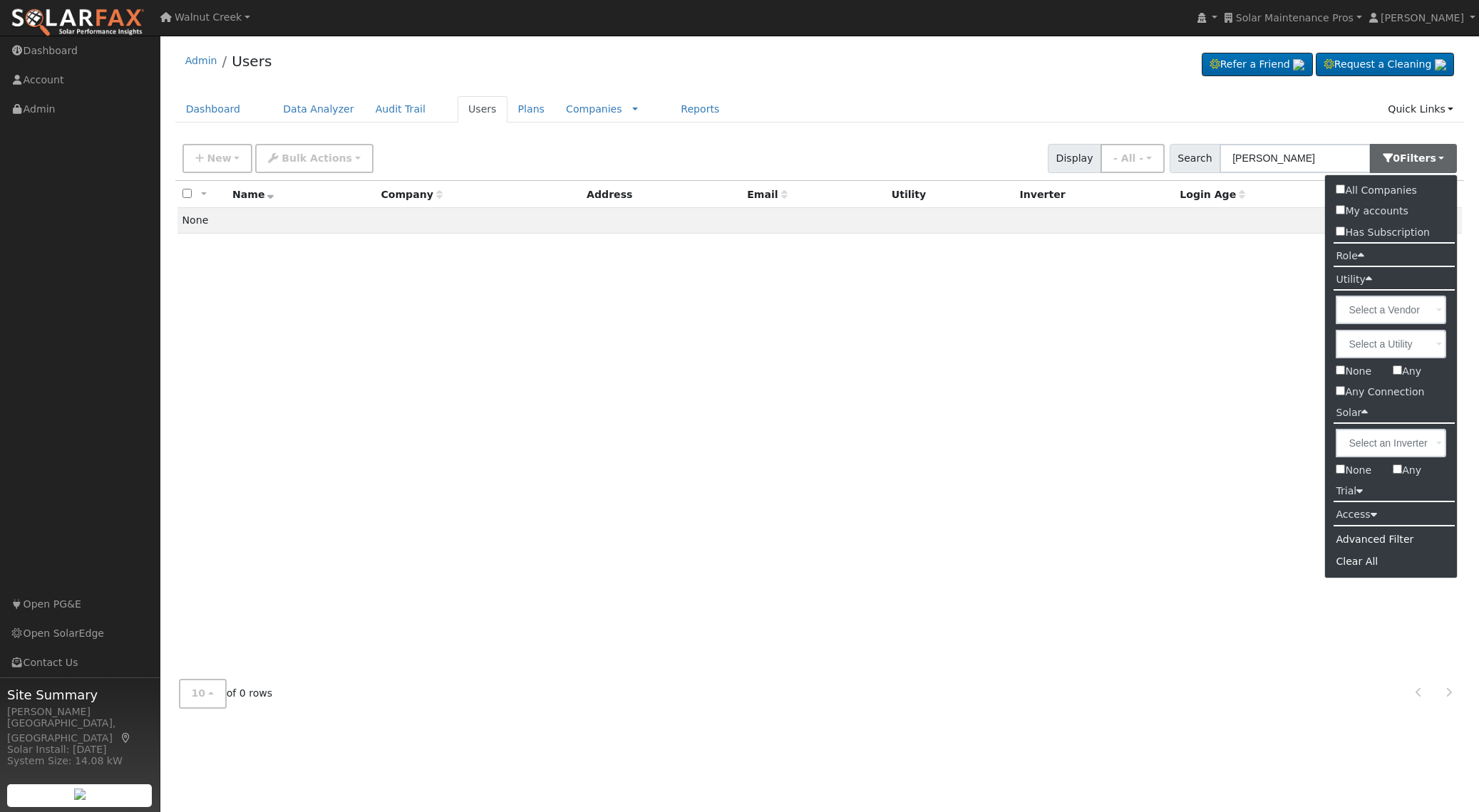
click at [1399, 190] on label "All Companies" at bounding box center [1375, 190] width 102 height 21
click at [1345, 190] on input "All Companies" at bounding box center [1339, 189] width 9 height 9
checkbox input "true"
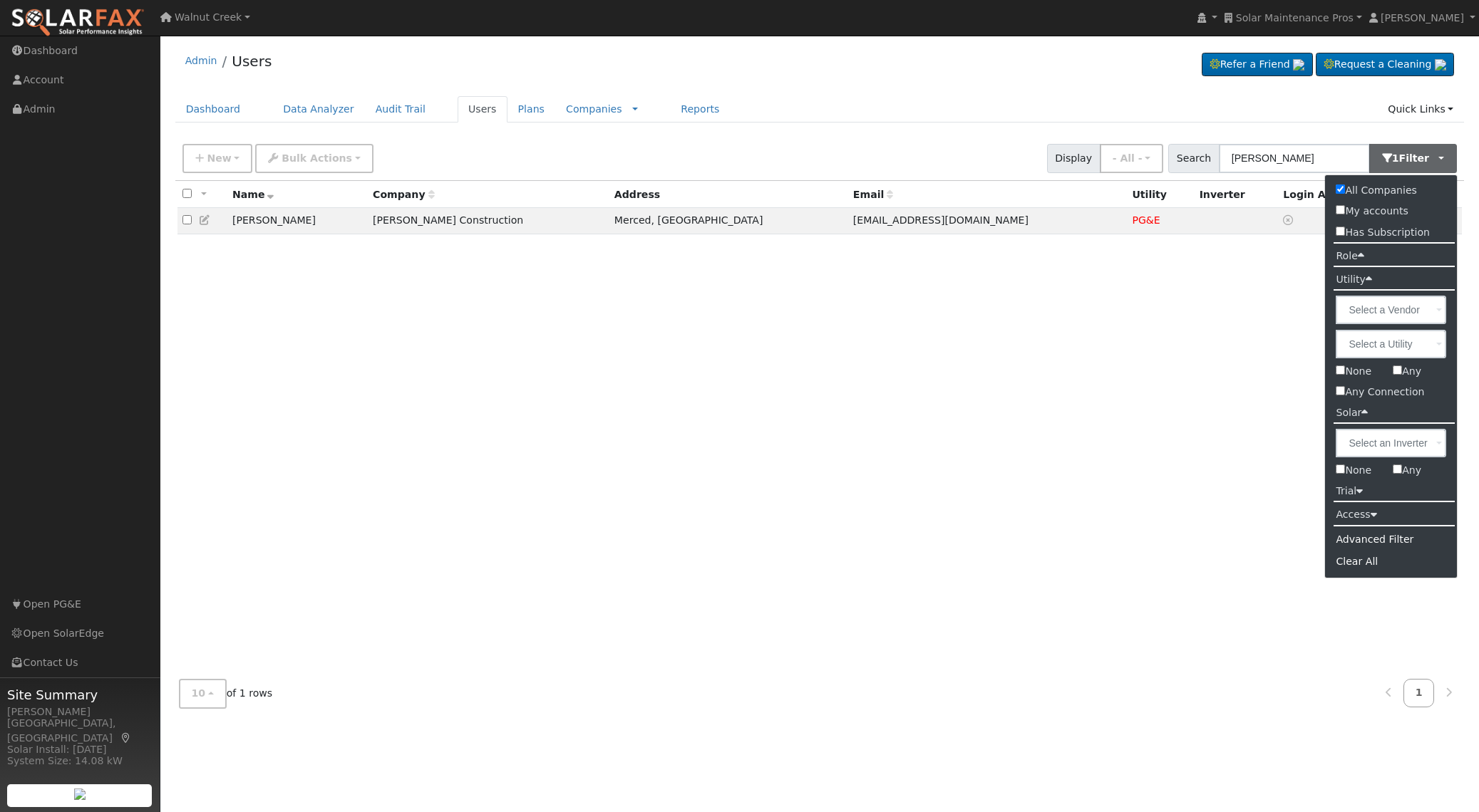
drag, startPoint x: 1023, startPoint y: 293, endPoint x: 893, endPoint y: 326, distance: 134.1
click at [1023, 293] on div "All None All on page None on page Name Company Address Email Utility Inverter L…" at bounding box center [819, 425] width 1289 height 487
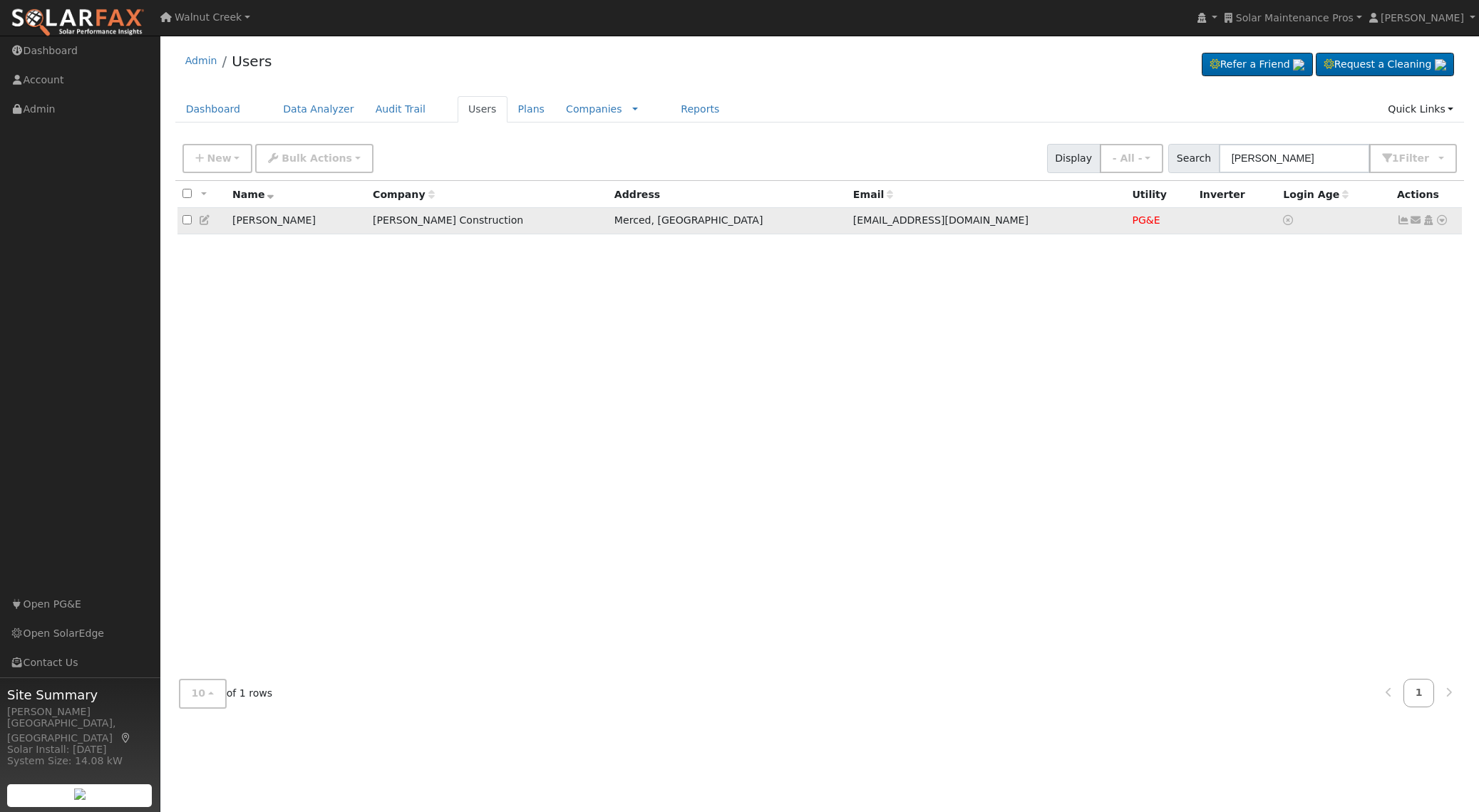
click at [208, 220] on icon at bounding box center [205, 220] width 13 height 10
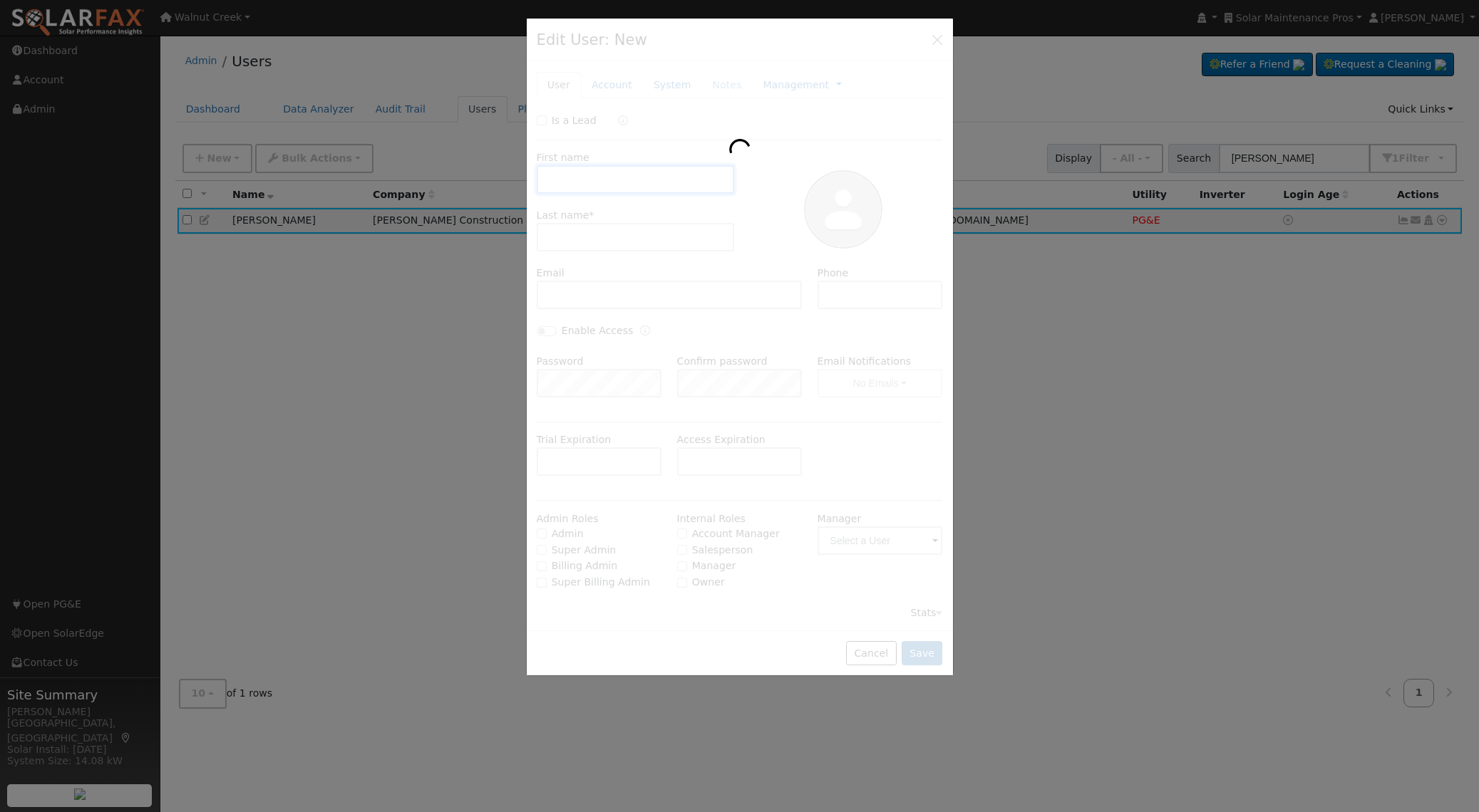
type input "[PERSON_NAME]"
type input "Camper"
type input "[EMAIL_ADDRESS][DOMAIN_NAME]"
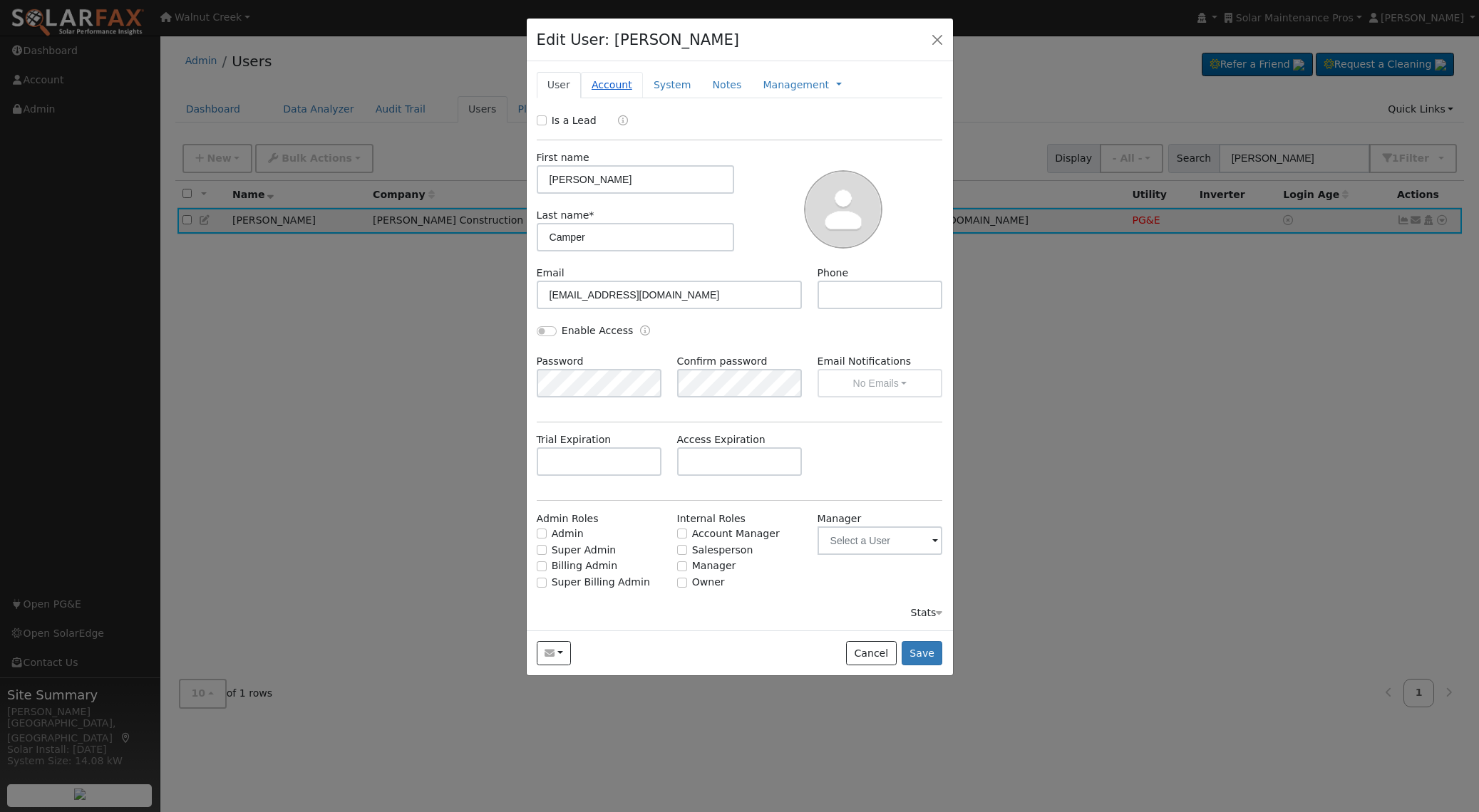
click at [629, 94] on link "Account" at bounding box center [611, 85] width 62 height 26
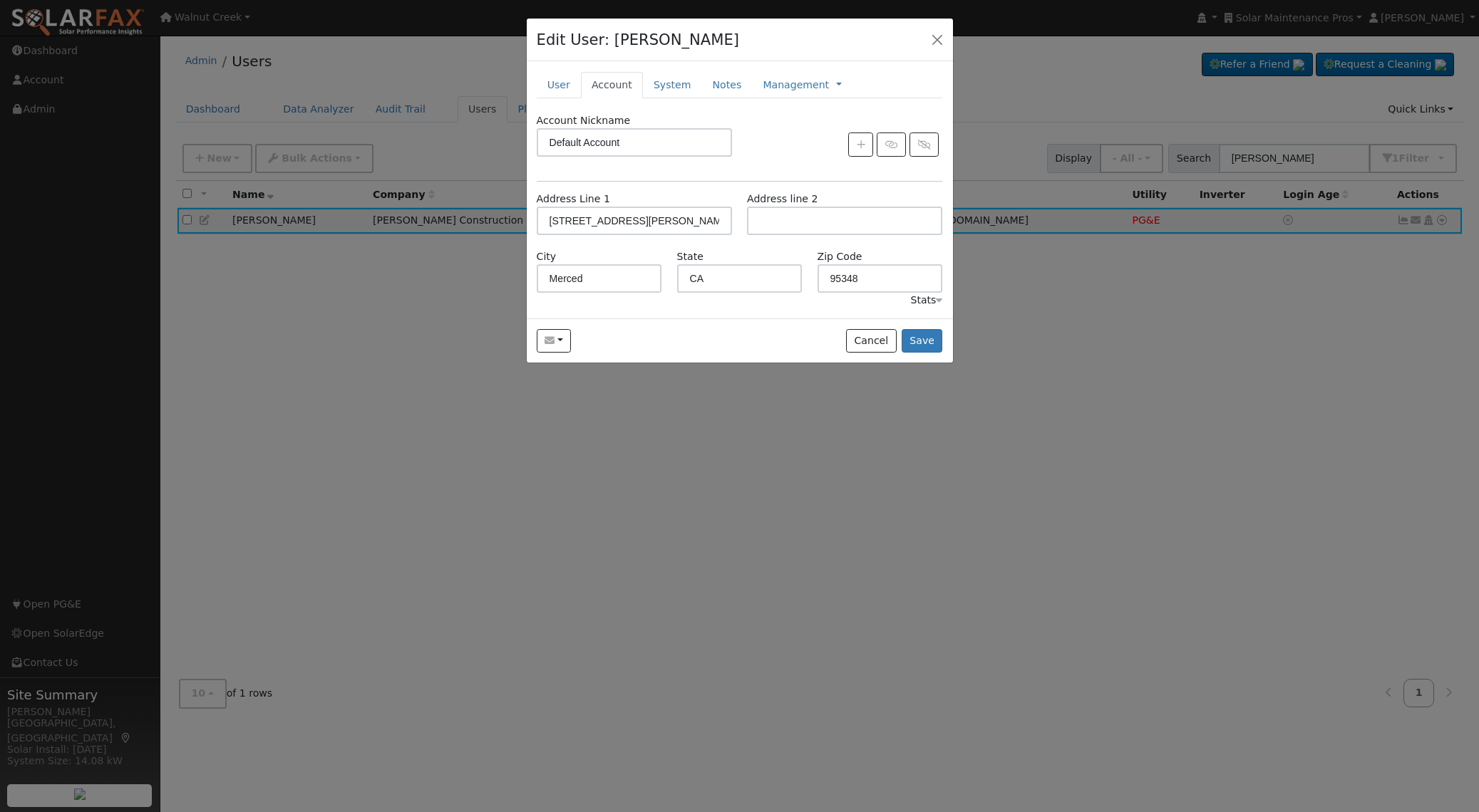
click at [918, 302] on div "Stats" at bounding box center [926, 299] width 32 height 15
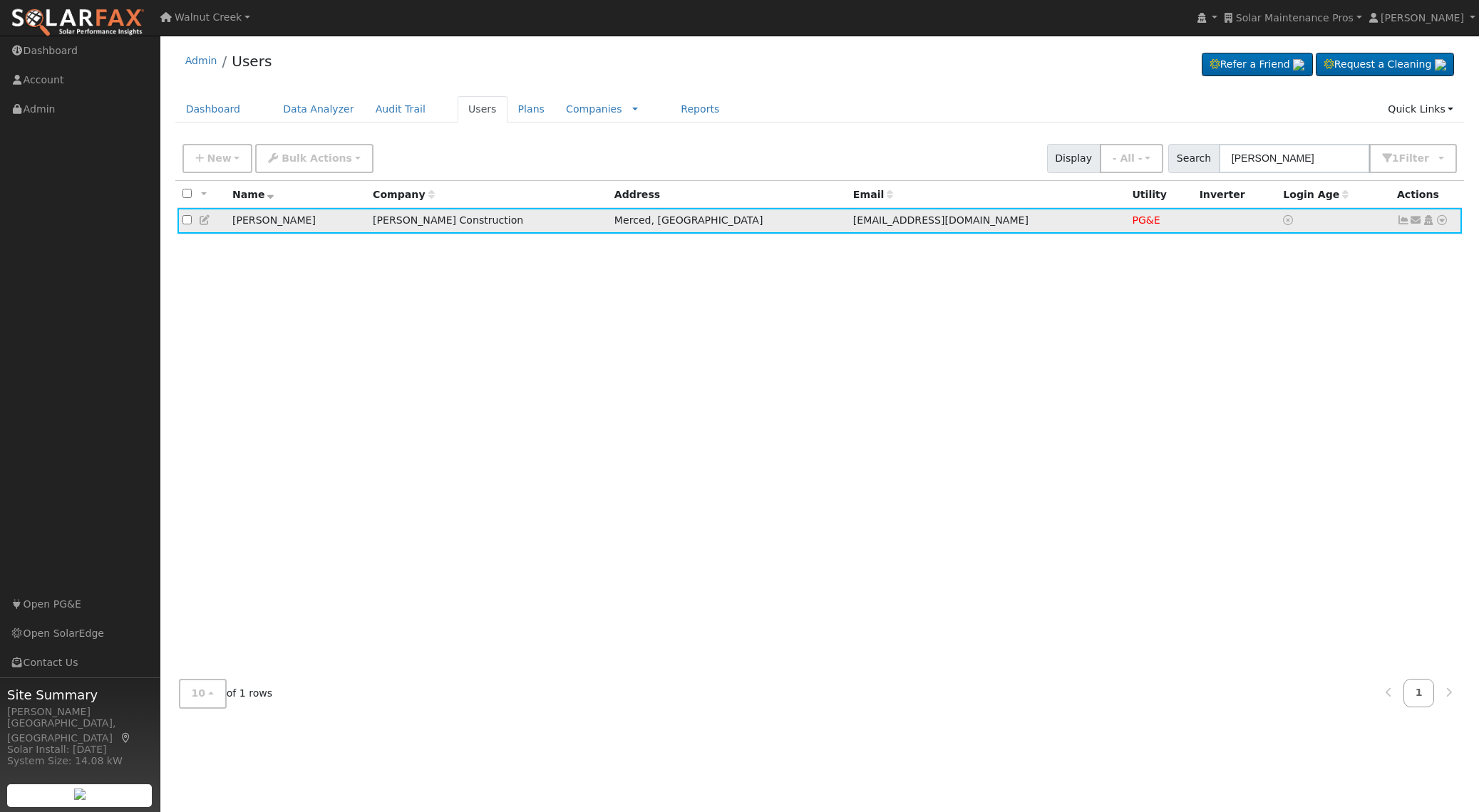
click at [206, 221] on icon at bounding box center [205, 220] width 13 height 10
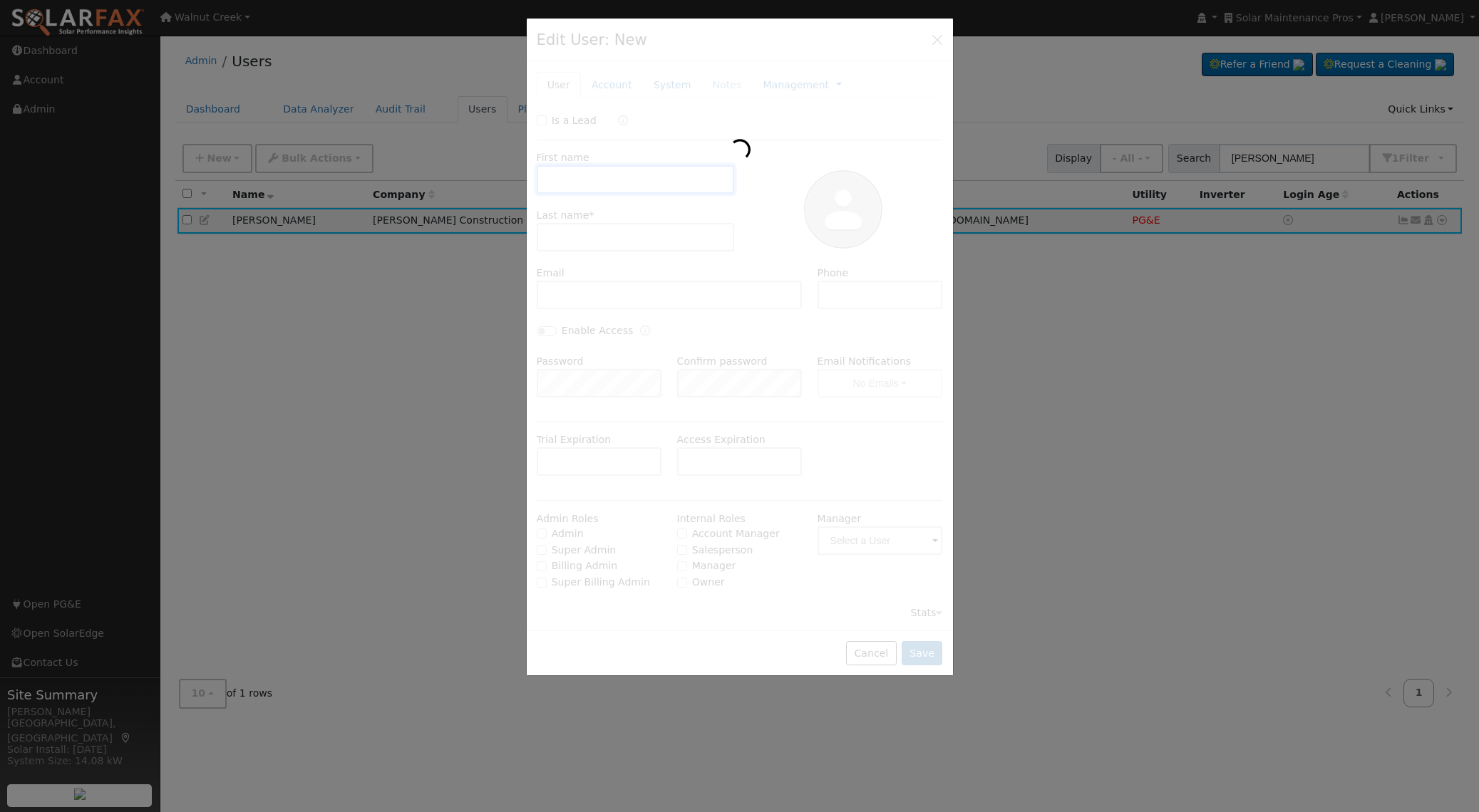
type input "[PERSON_NAME]"
type input "Camper"
type input "[EMAIL_ADDRESS][DOMAIN_NAME]"
type input "Default Account"
type input "[STREET_ADDRESS][PERSON_NAME]"
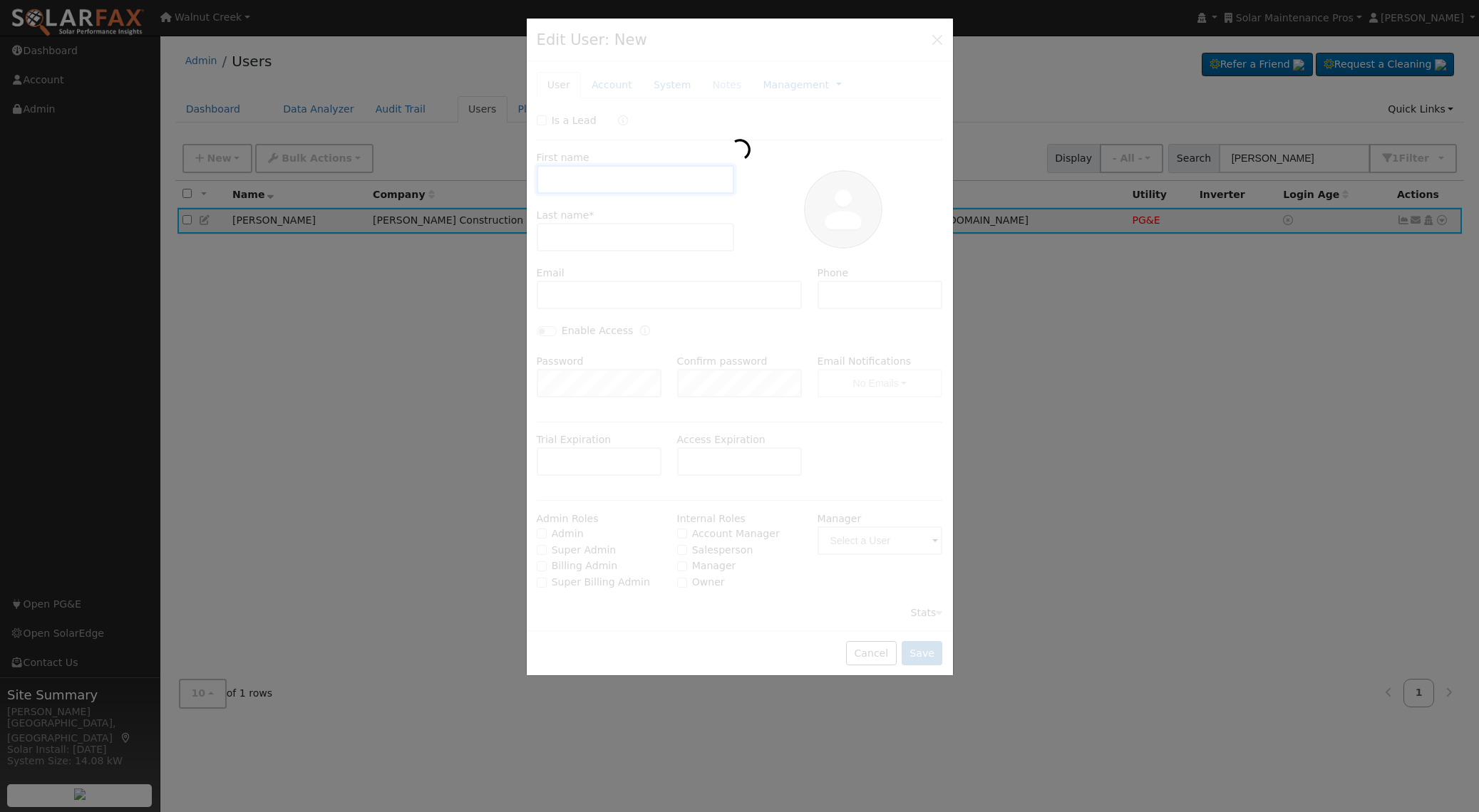
type input "Merced"
type input "CA"
type input "95348"
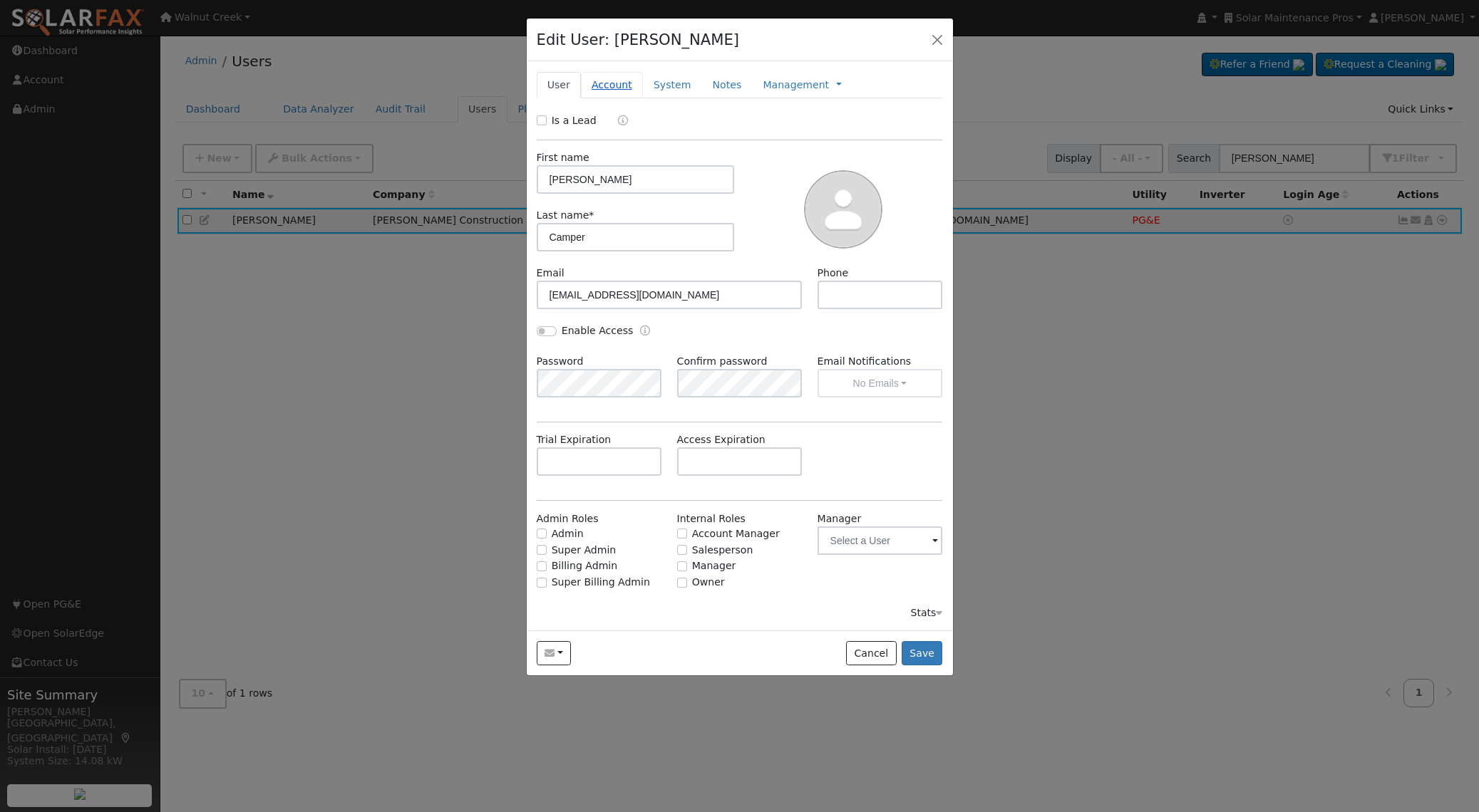
click at [613, 84] on link "Account" at bounding box center [611, 85] width 62 height 26
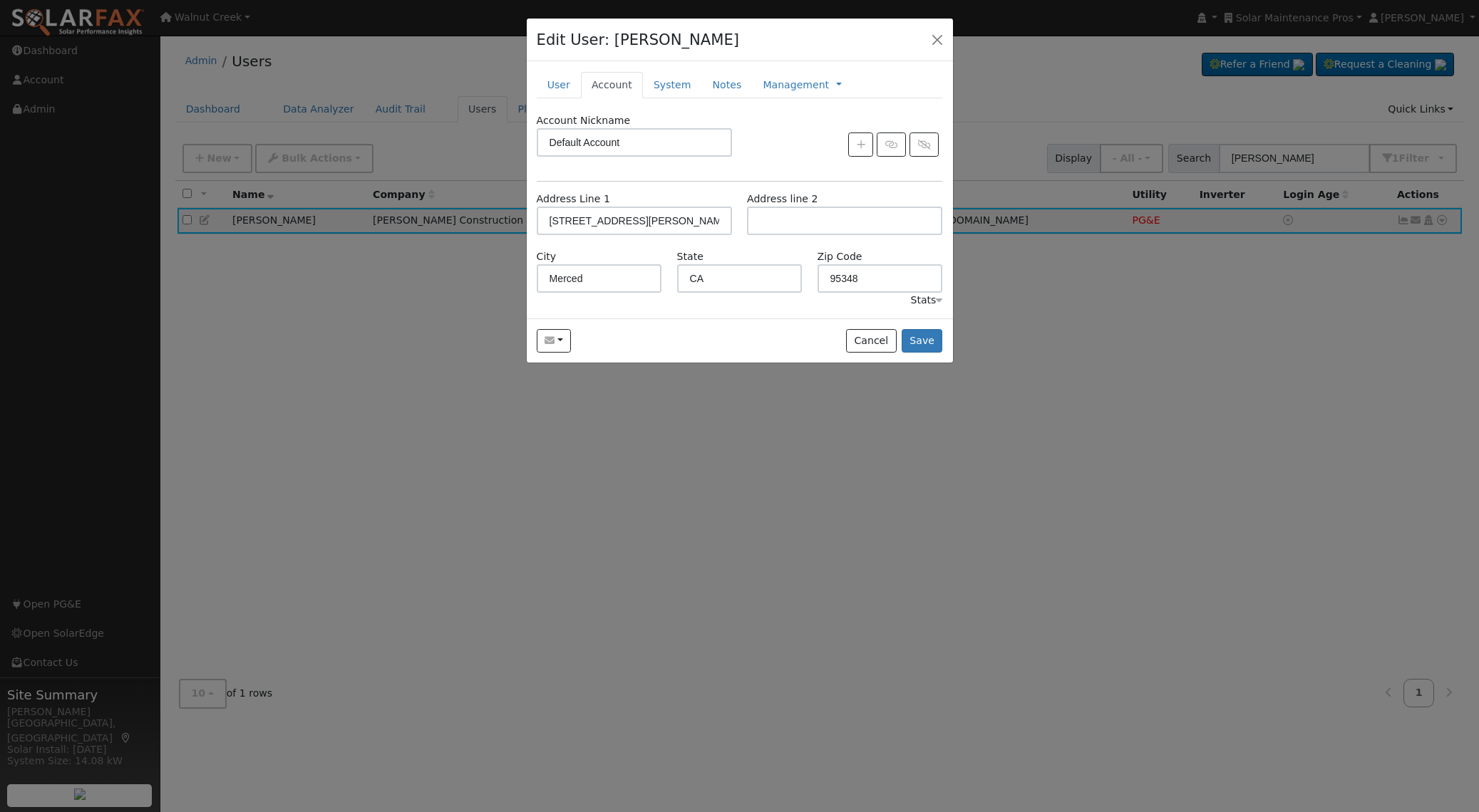
click at [915, 304] on div "Stats" at bounding box center [926, 299] width 32 height 15
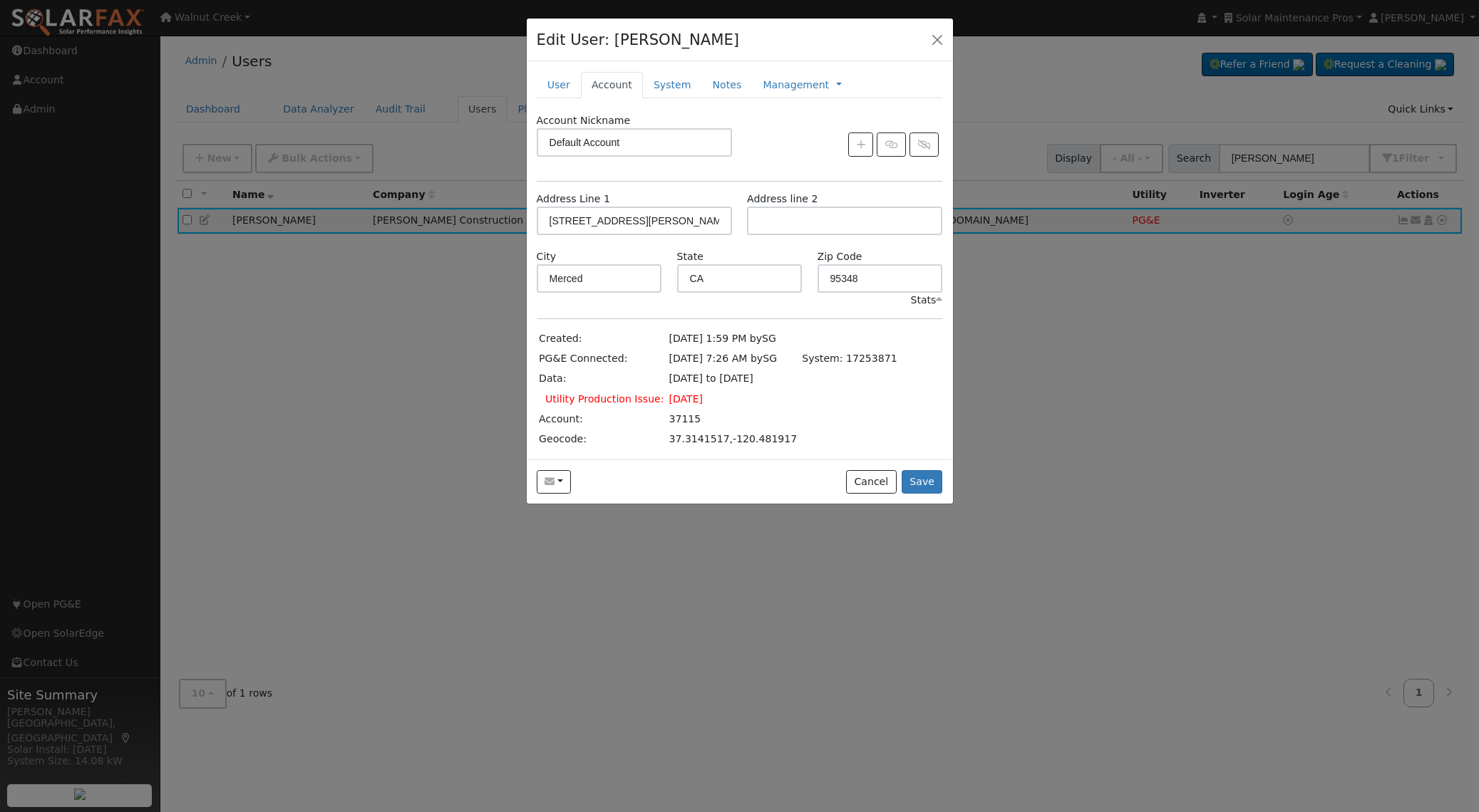
click at [670, 418] on td "37115" at bounding box center [733, 419] width 133 height 20
click at [670, 418] on td "37115" at bounding box center [733, 419] width 133 height 20
copy td "37115"
click at [876, 480] on button "Cancel" at bounding box center [871, 482] width 51 height 24
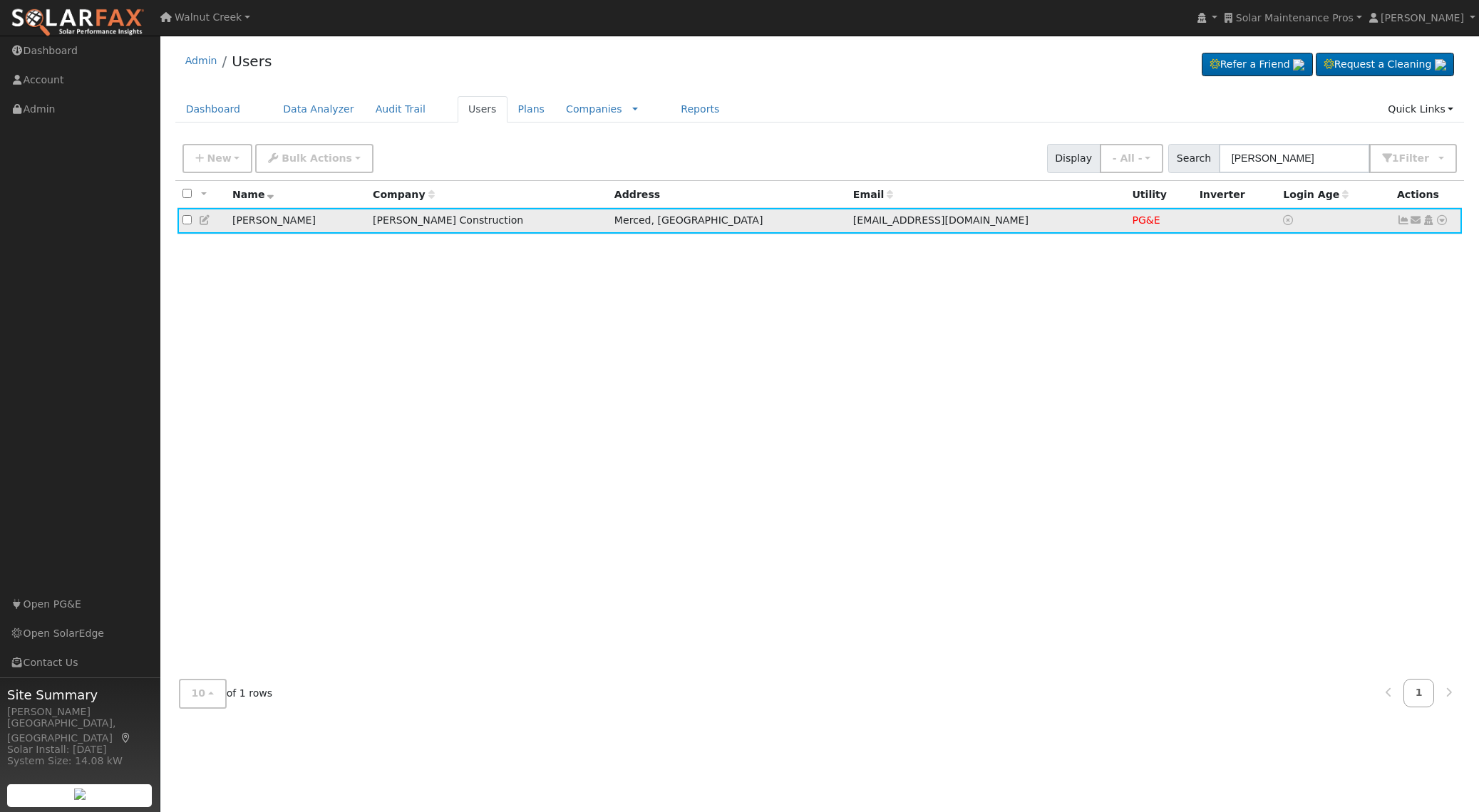
click at [209, 224] on icon at bounding box center [205, 220] width 13 height 10
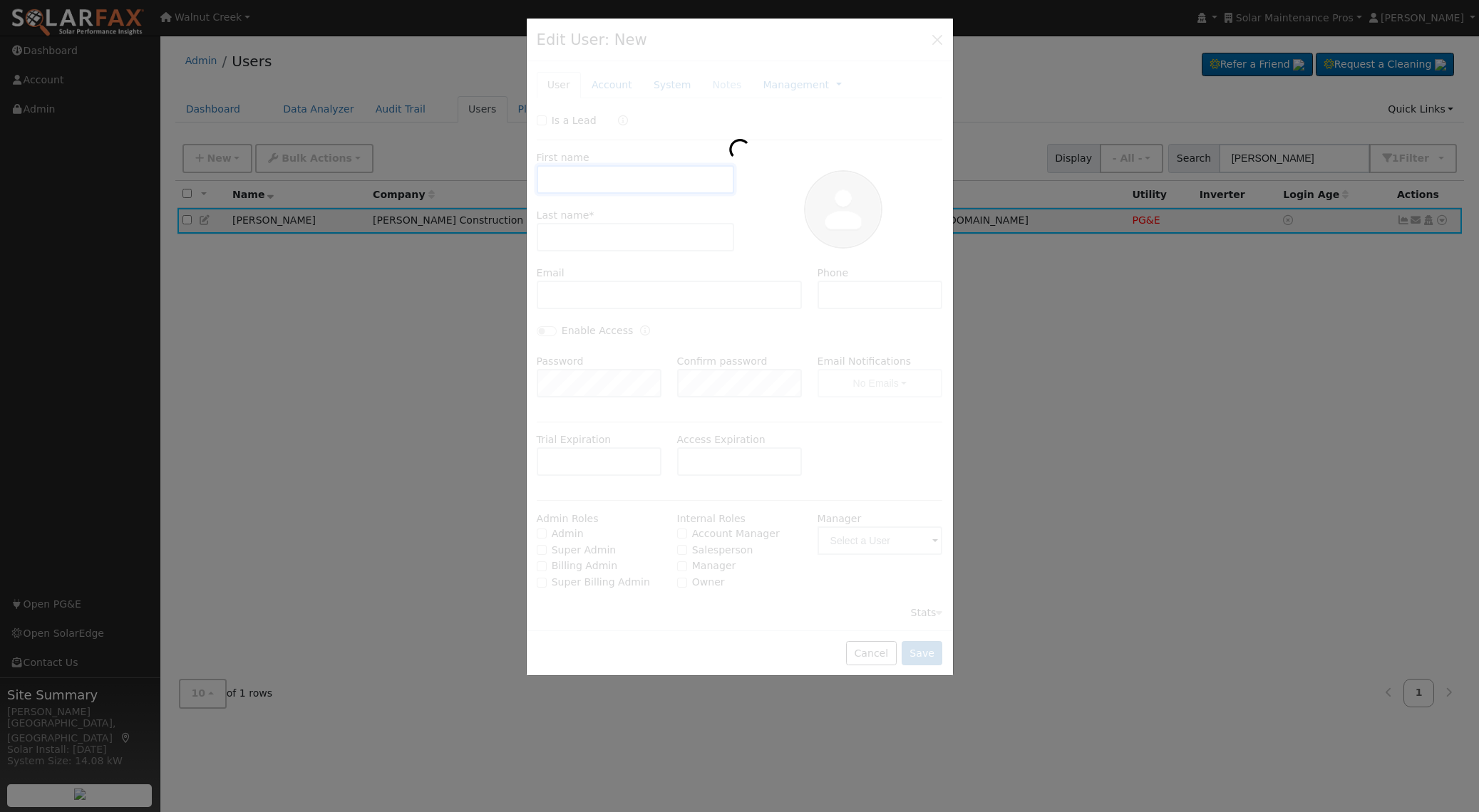
type input "[PERSON_NAME]"
type input "Camper"
type input "[EMAIL_ADDRESS][DOMAIN_NAME]"
type input "Default Account"
type input "[STREET_ADDRESS][PERSON_NAME]"
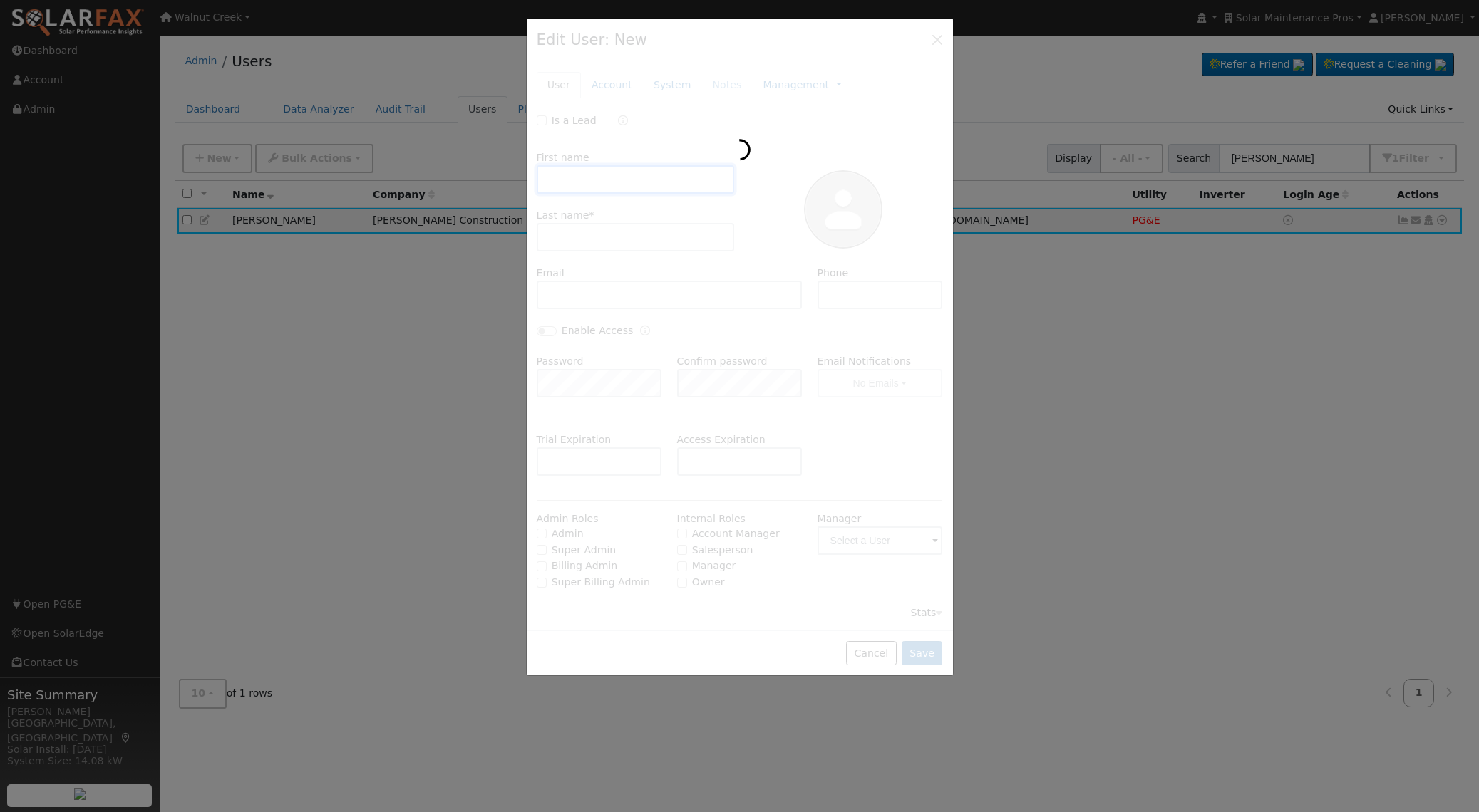
type input "Merced"
type input "CA"
type input "95348"
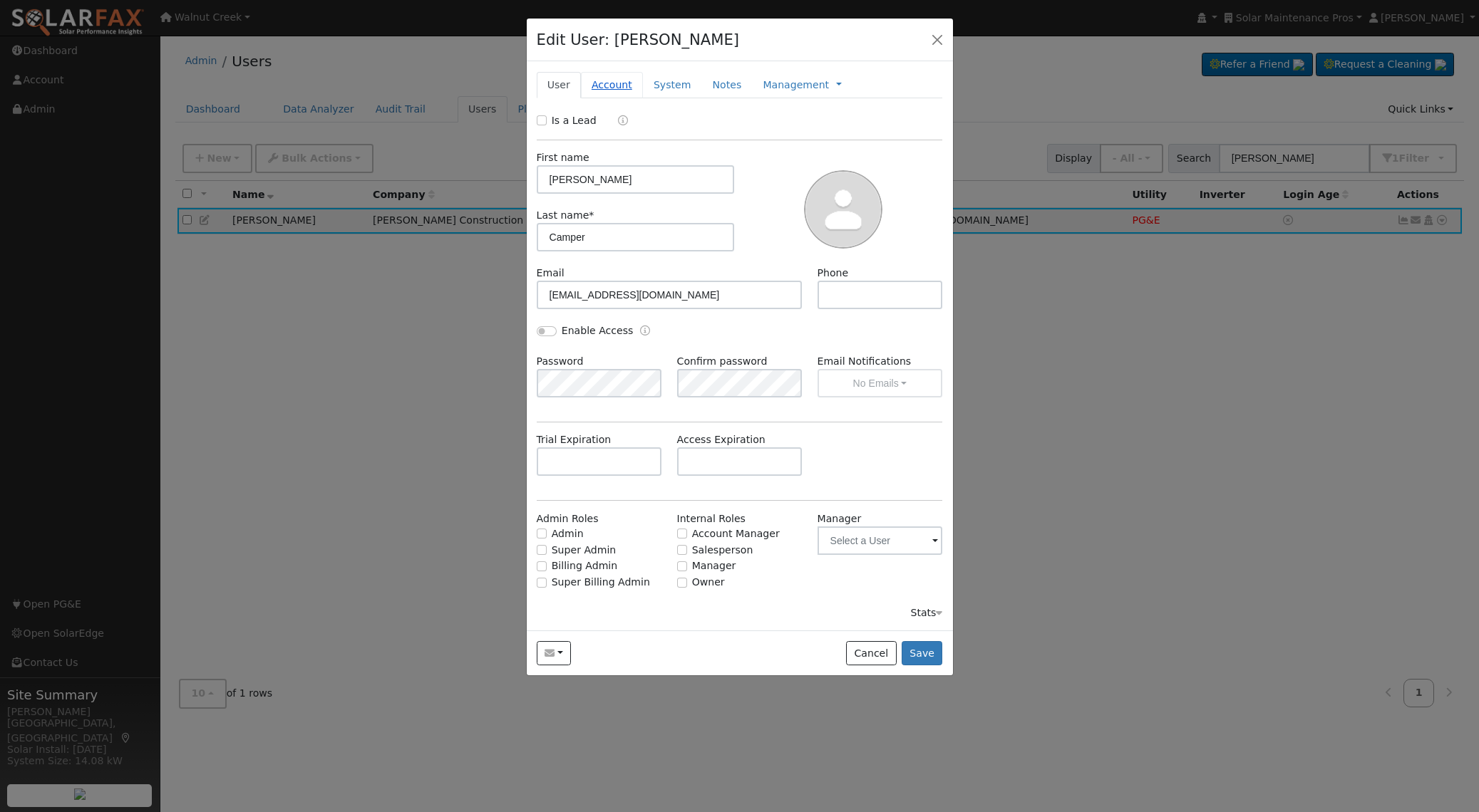
click at [609, 82] on link "Account" at bounding box center [611, 85] width 62 height 26
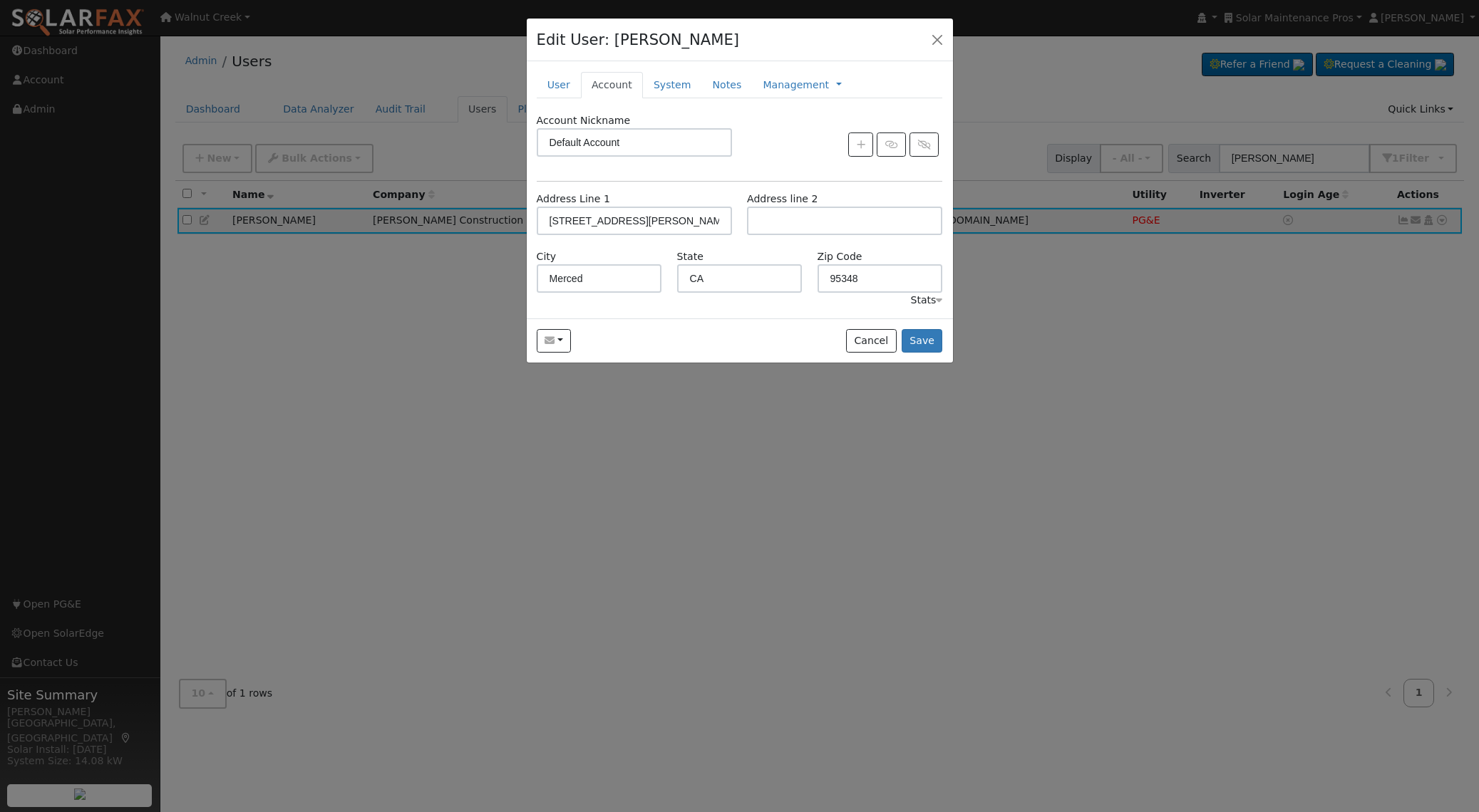
click at [940, 304] on icon at bounding box center [939, 299] width 7 height 10
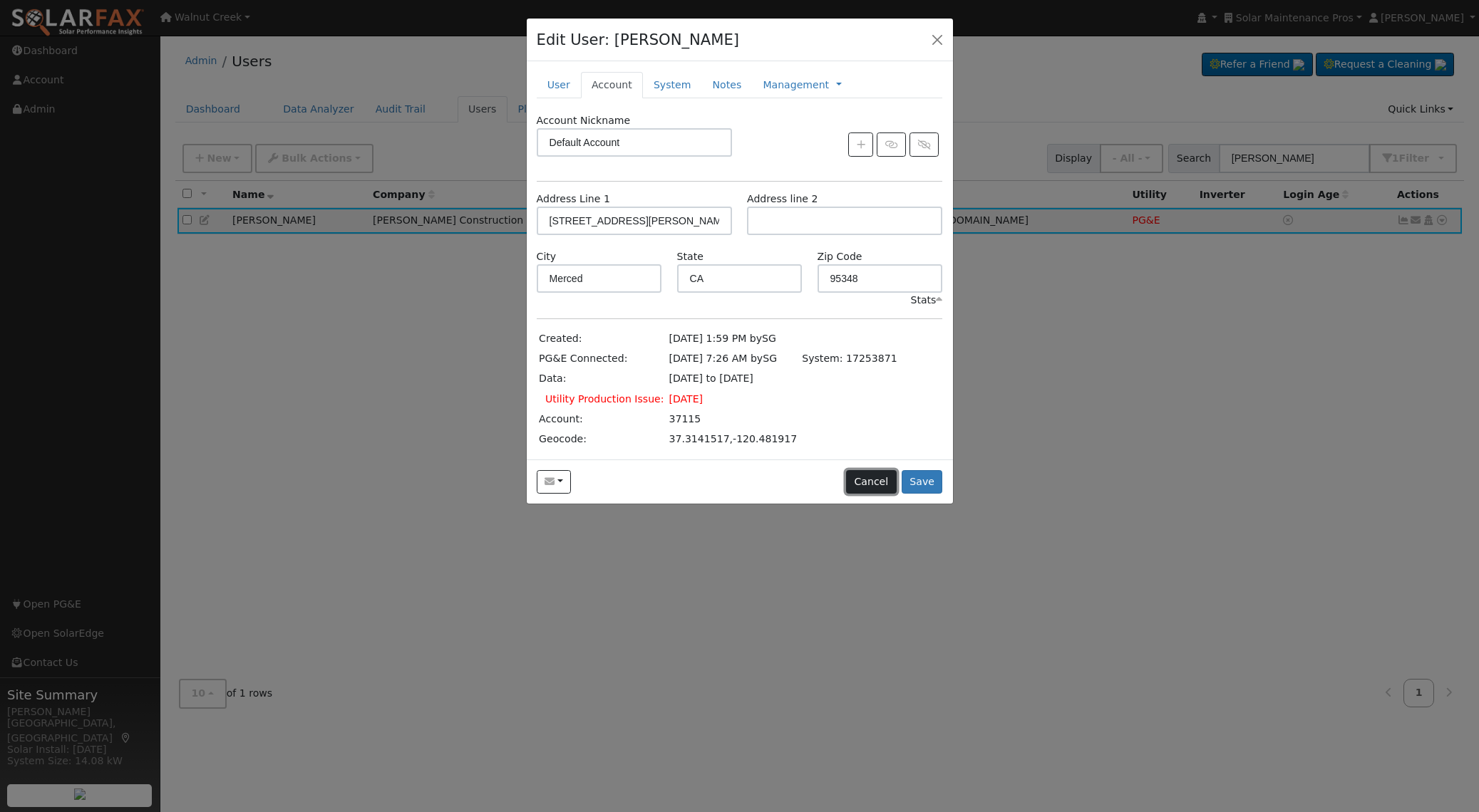
click at [856, 489] on button "Cancel" at bounding box center [871, 482] width 51 height 24
